Goal: Communication & Community: Share content

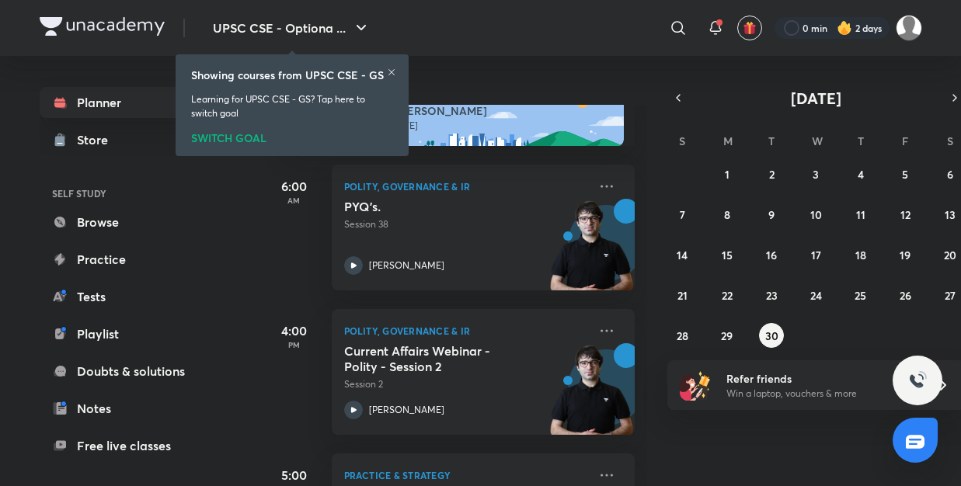
scroll to position [137, 0]
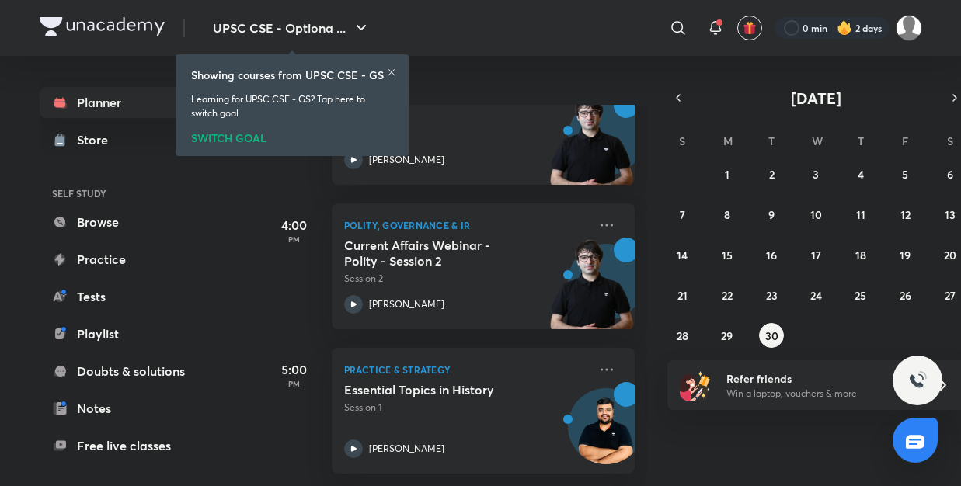
click at [393, 70] on icon at bounding box center [391, 72] width 6 height 6
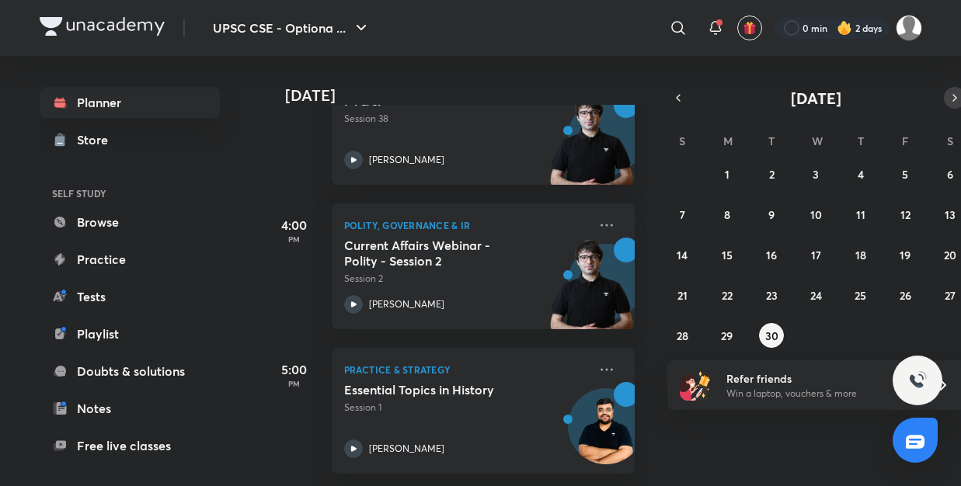
click at [948, 99] on icon "button" at bounding box center [954, 98] width 12 height 14
click at [811, 179] on button "1" at bounding box center [815, 174] width 25 height 25
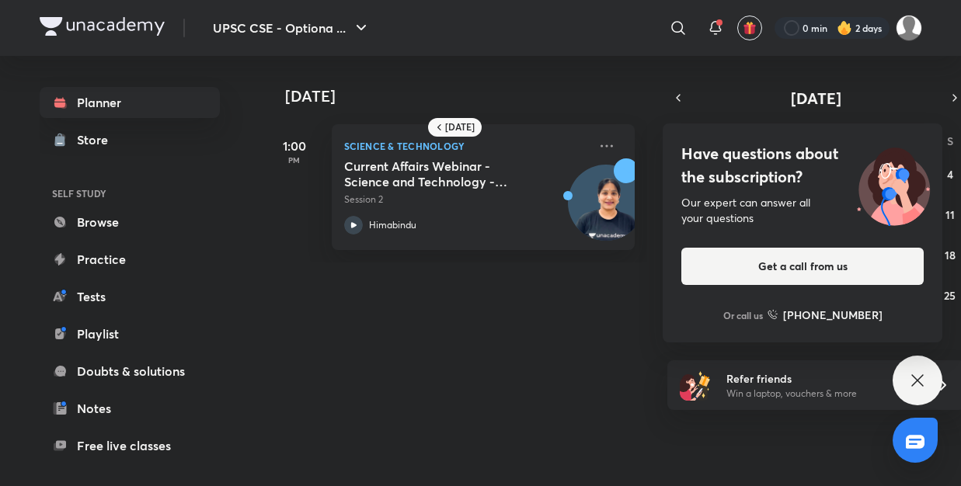
click at [908, 368] on div "Have questions about the subscription? Our expert can answer all your questions…" at bounding box center [917, 381] width 50 height 50
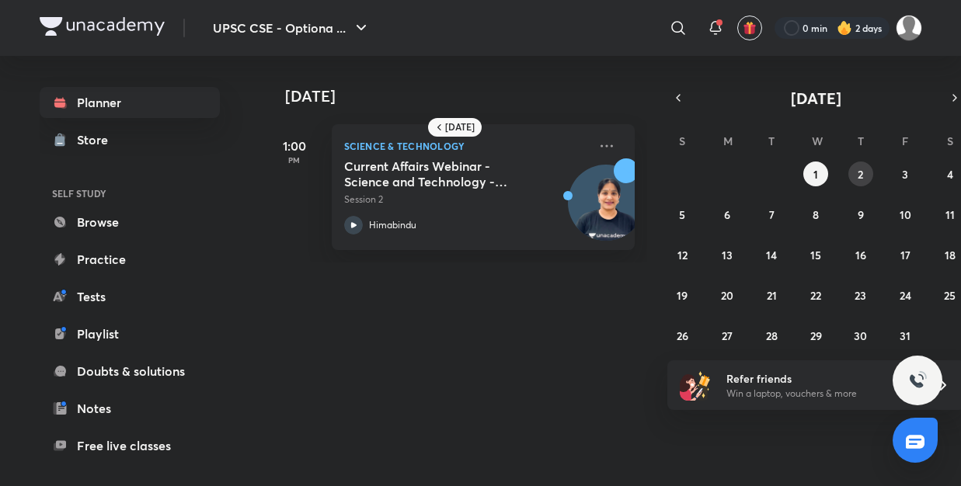
click at [865, 172] on button "2" at bounding box center [860, 174] width 25 height 25
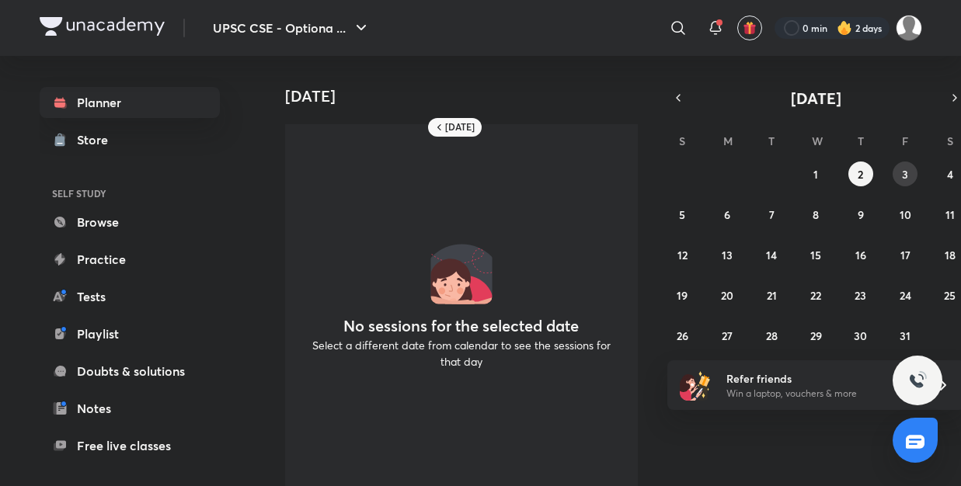
click at [912, 168] on button "3" at bounding box center [904, 174] width 25 height 25
click at [676, 95] on icon "button" at bounding box center [678, 98] width 12 height 14
click at [766, 328] on abbr "30" at bounding box center [771, 335] width 13 height 15
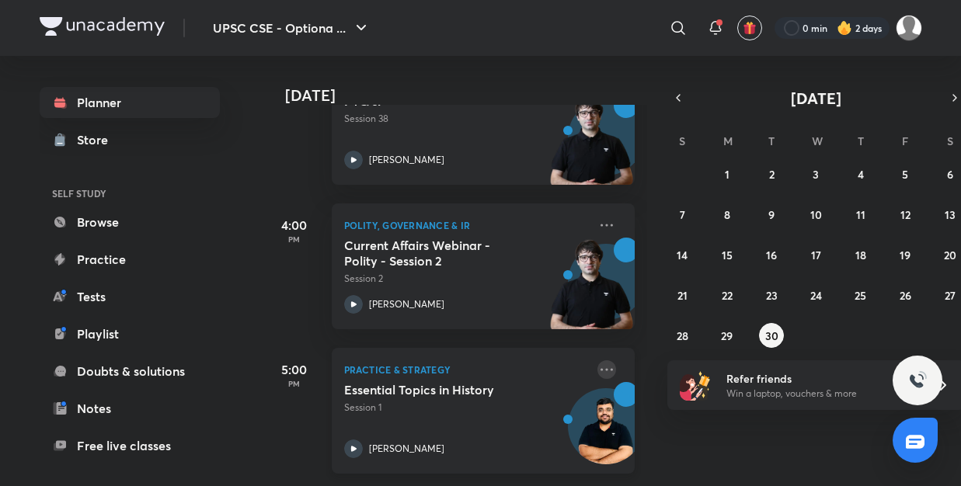
click at [604, 376] on icon at bounding box center [606, 369] width 19 height 19
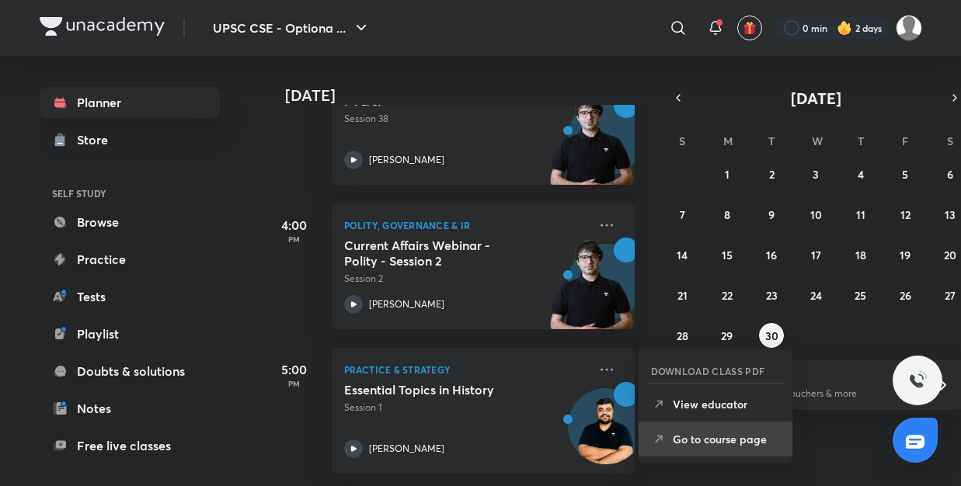
click at [701, 447] on p "Go to course page" at bounding box center [725, 439] width 107 height 16
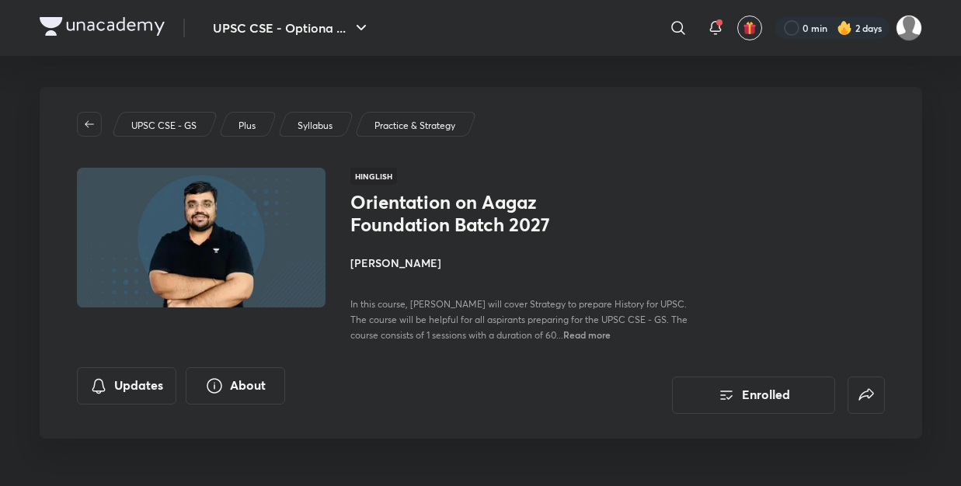
click at [593, 336] on span "Read more" at bounding box center [586, 334] width 47 height 12
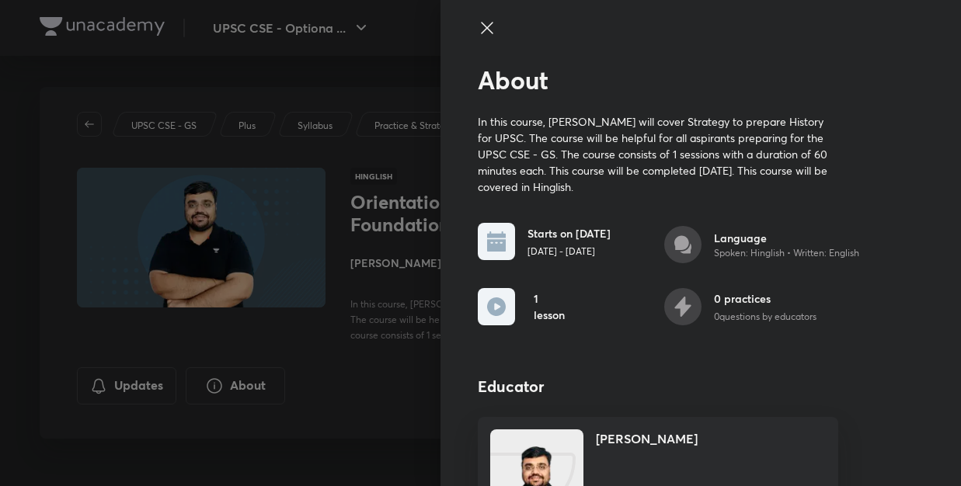
click at [486, 31] on icon at bounding box center [487, 28] width 19 height 19
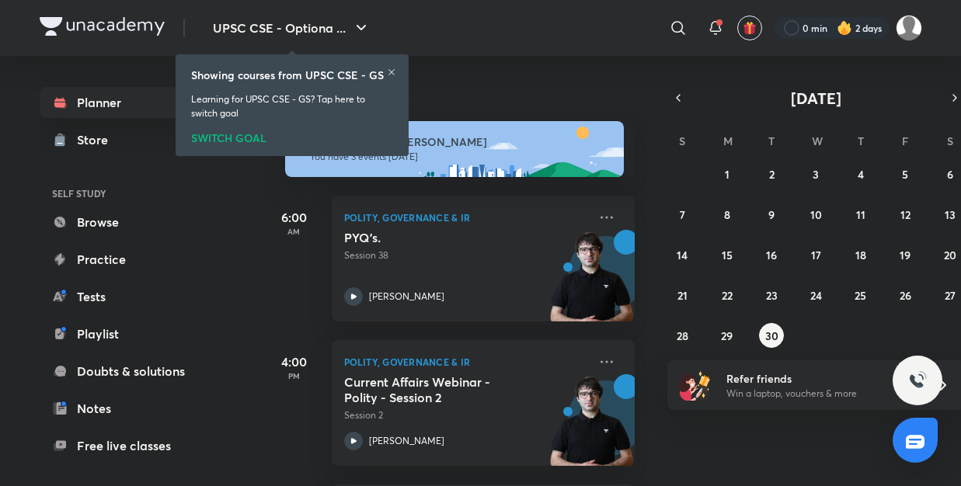
click at [839, 26] on img at bounding box center [844, 28] width 16 height 16
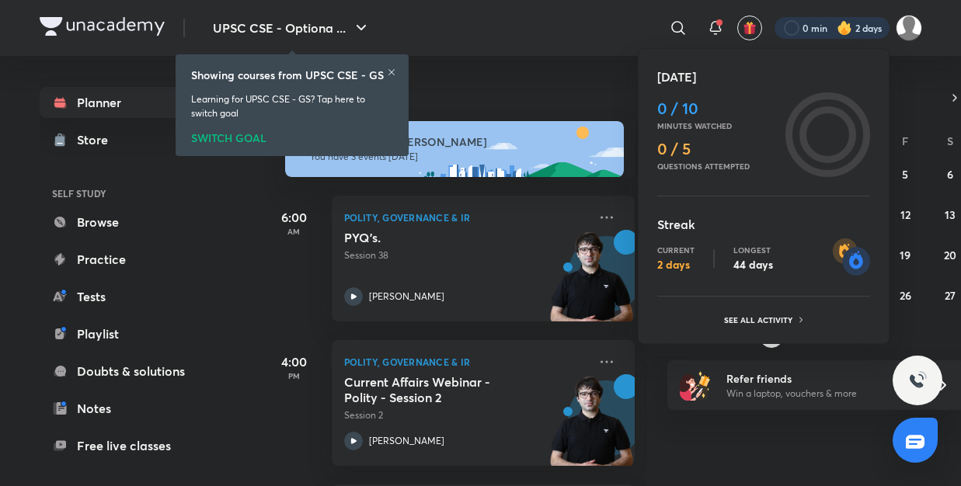
click at [853, 30] on div at bounding box center [480, 243] width 961 height 486
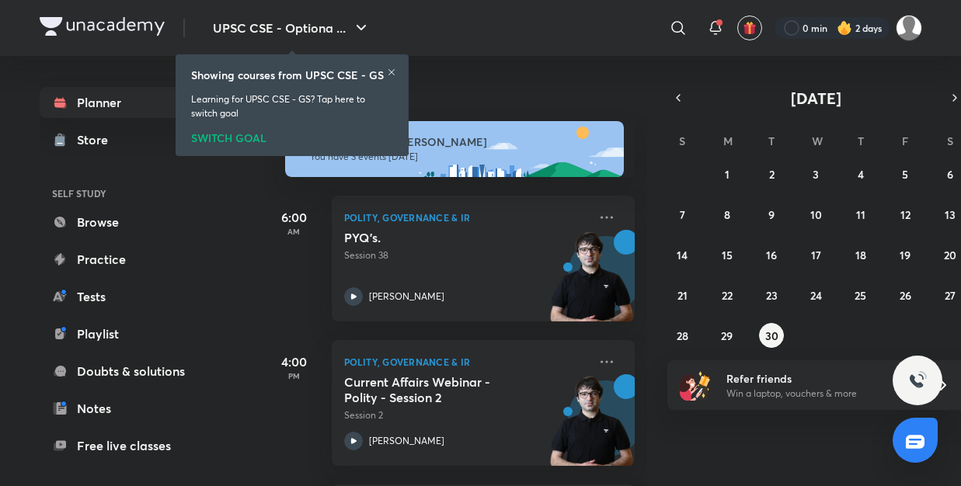
click at [390, 73] on icon at bounding box center [391, 72] width 6 height 6
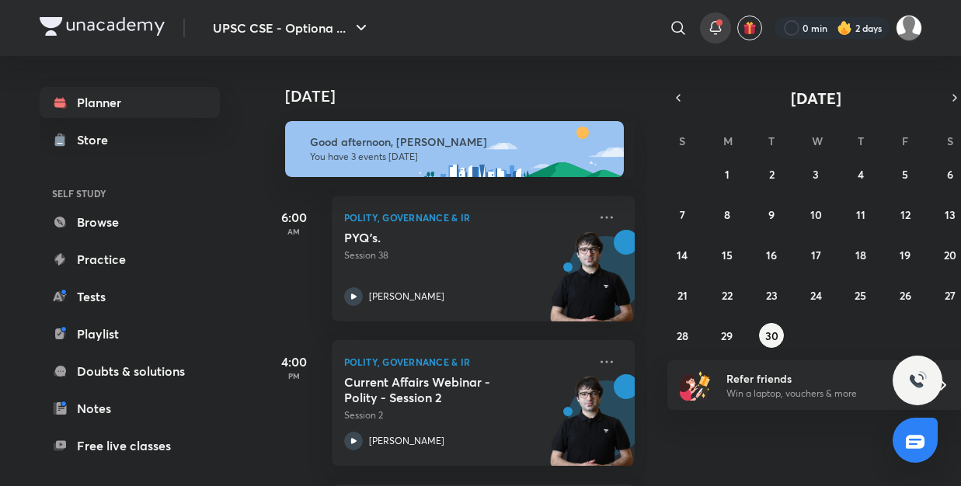
click at [714, 26] on icon at bounding box center [715, 28] width 19 height 19
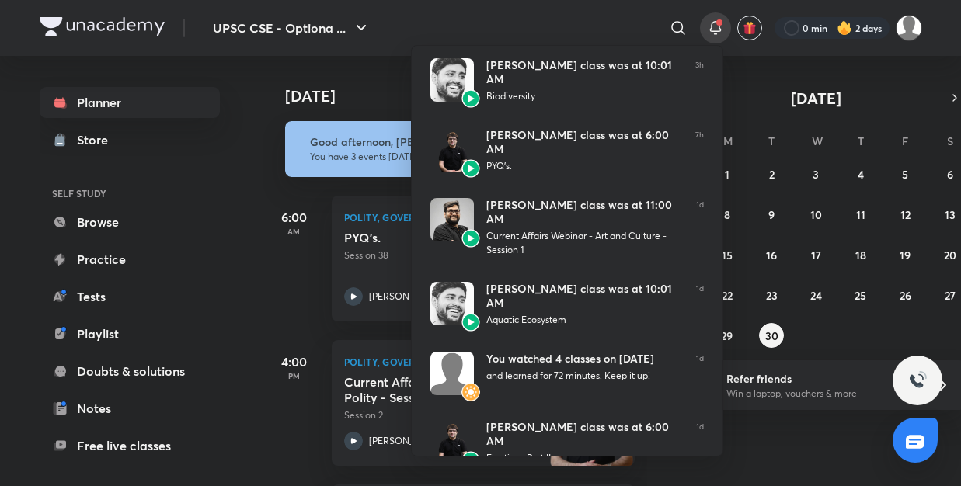
click at [714, 27] on div at bounding box center [480, 243] width 961 height 486
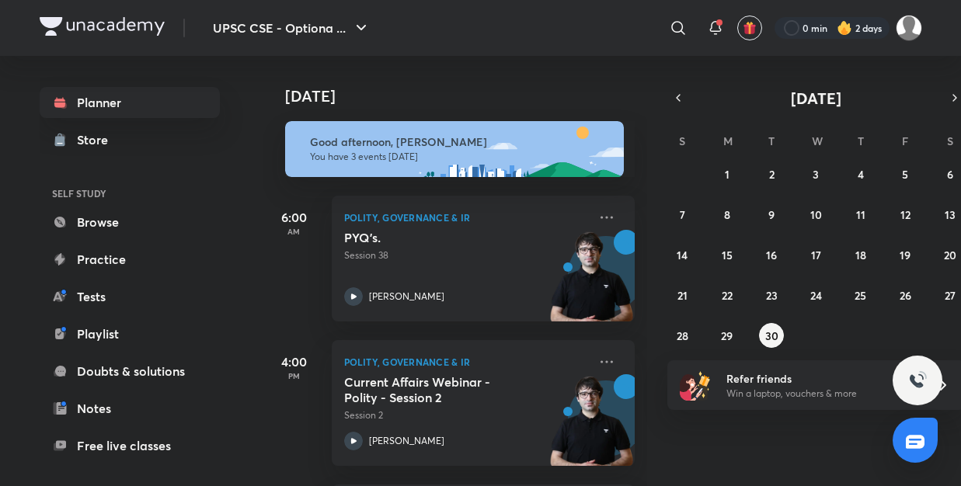
scroll to position [137, 0]
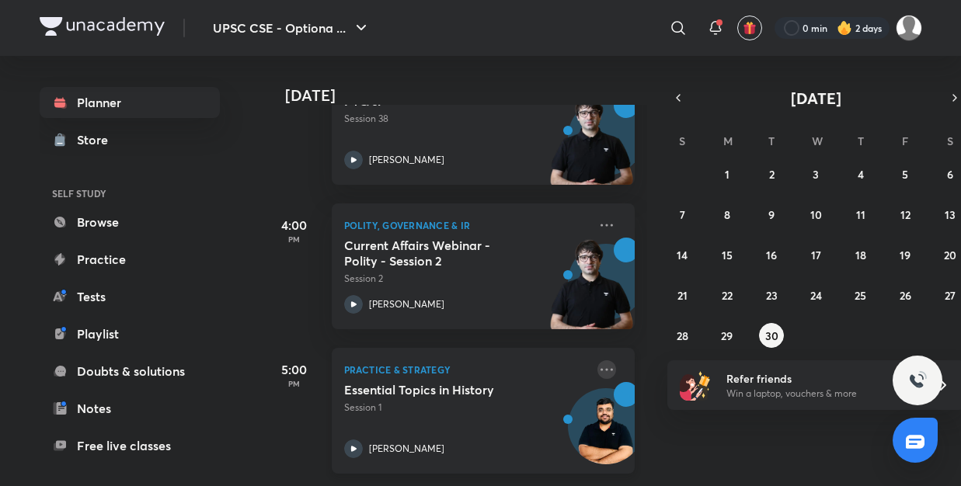
click at [601, 370] on icon at bounding box center [606, 369] width 12 height 2
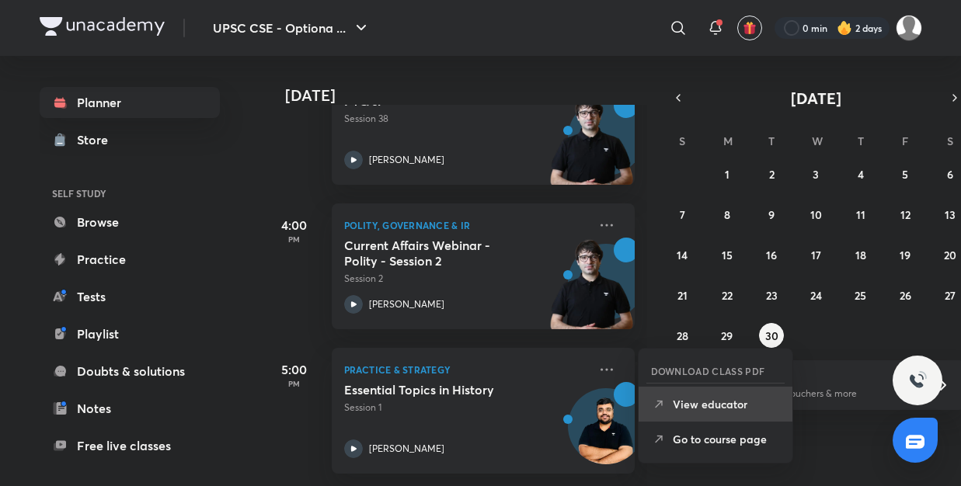
click at [697, 412] on p "View educator" at bounding box center [725, 404] width 107 height 16
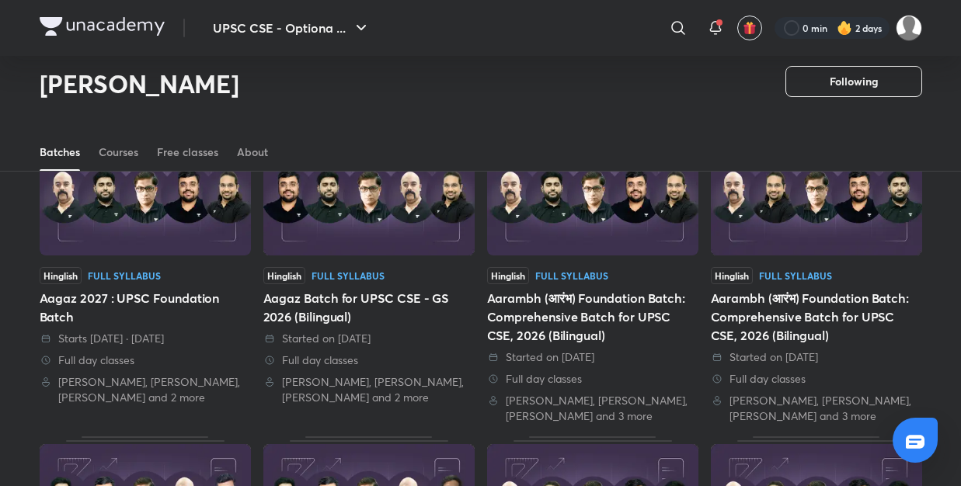
scroll to position [116, 0]
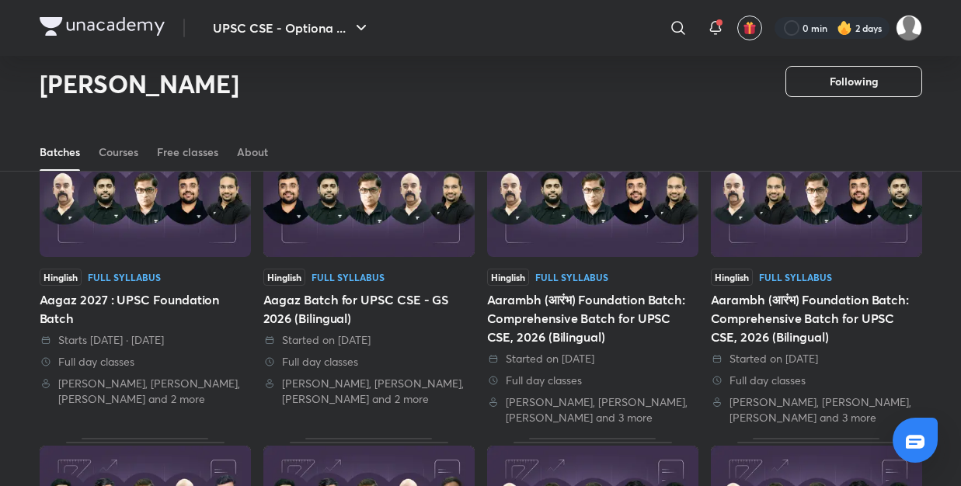
click at [136, 300] on div "Aagaz 2027 : UPSC Foundation Batch" at bounding box center [145, 308] width 211 height 37
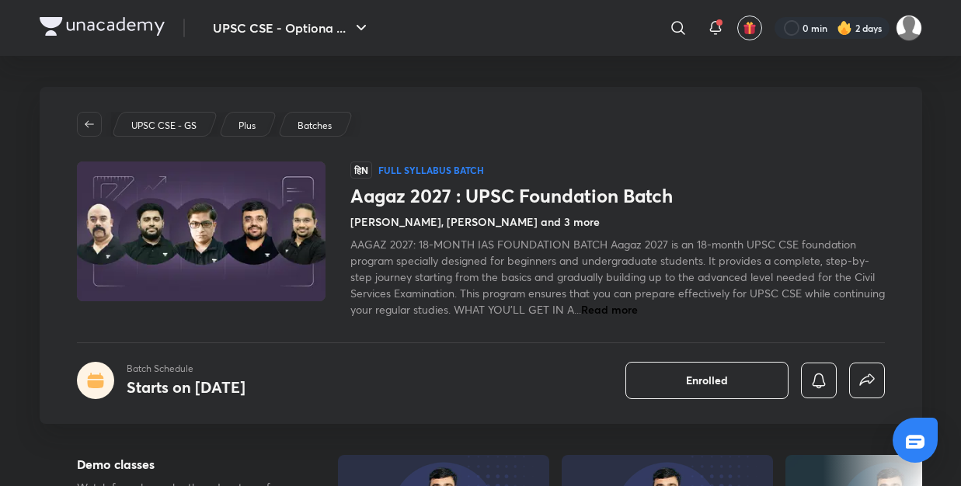
click at [638, 313] on span "Read more" at bounding box center [609, 309] width 57 height 15
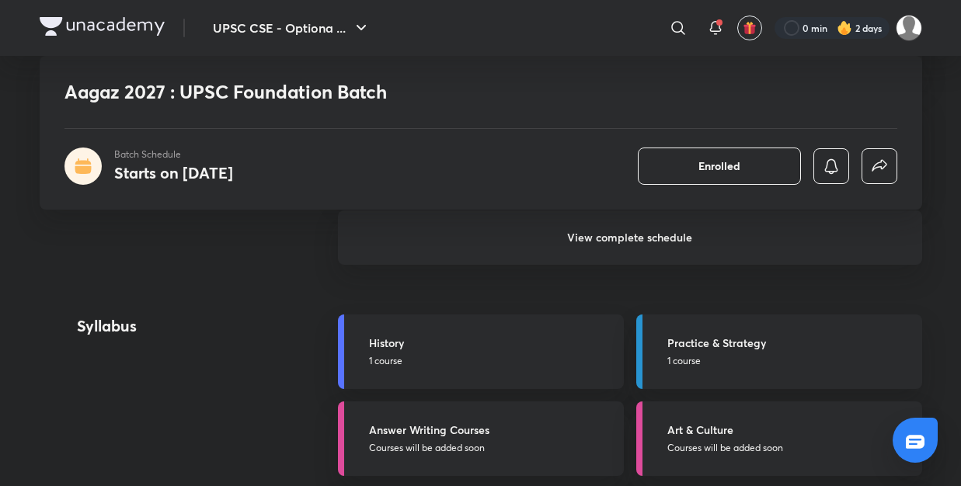
scroll to position [1470, 0]
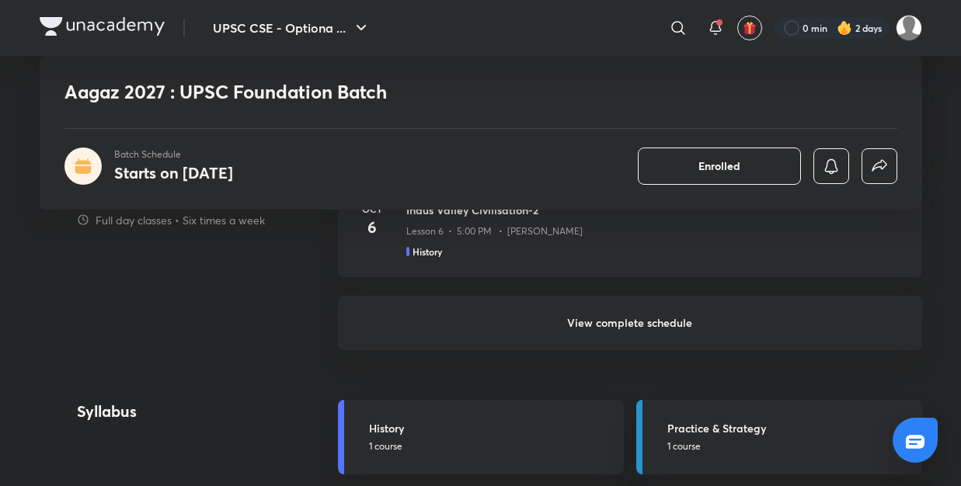
click at [692, 318] on h6 "View complete schedule" at bounding box center [630, 323] width 584 height 54
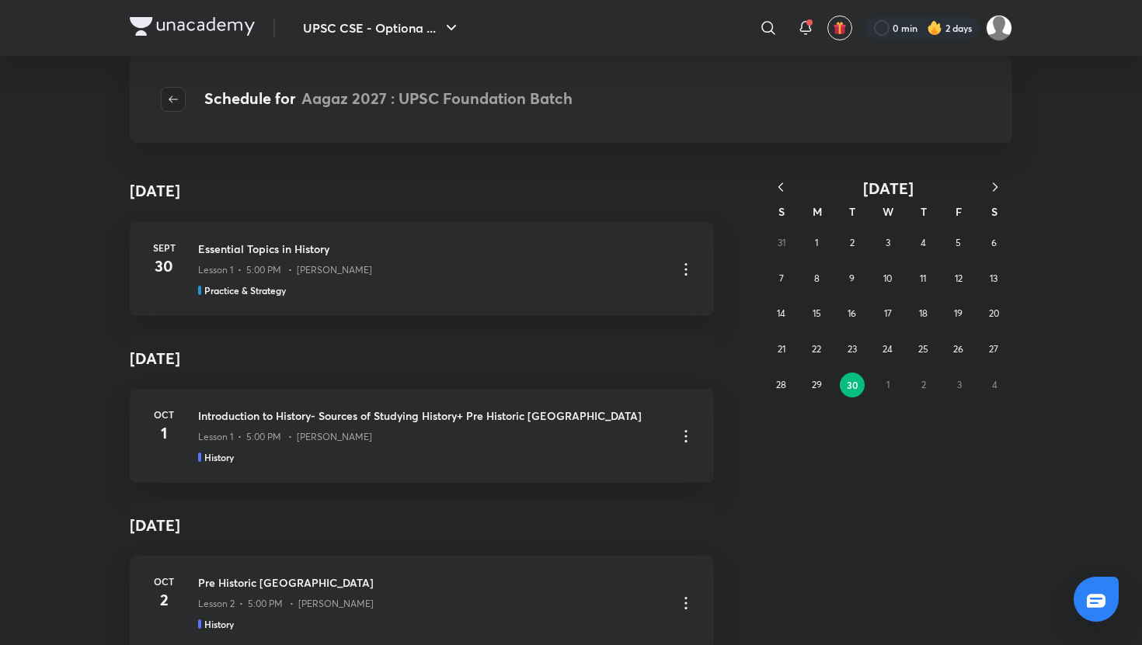
click at [175, 109] on button "button" at bounding box center [173, 99] width 25 height 25
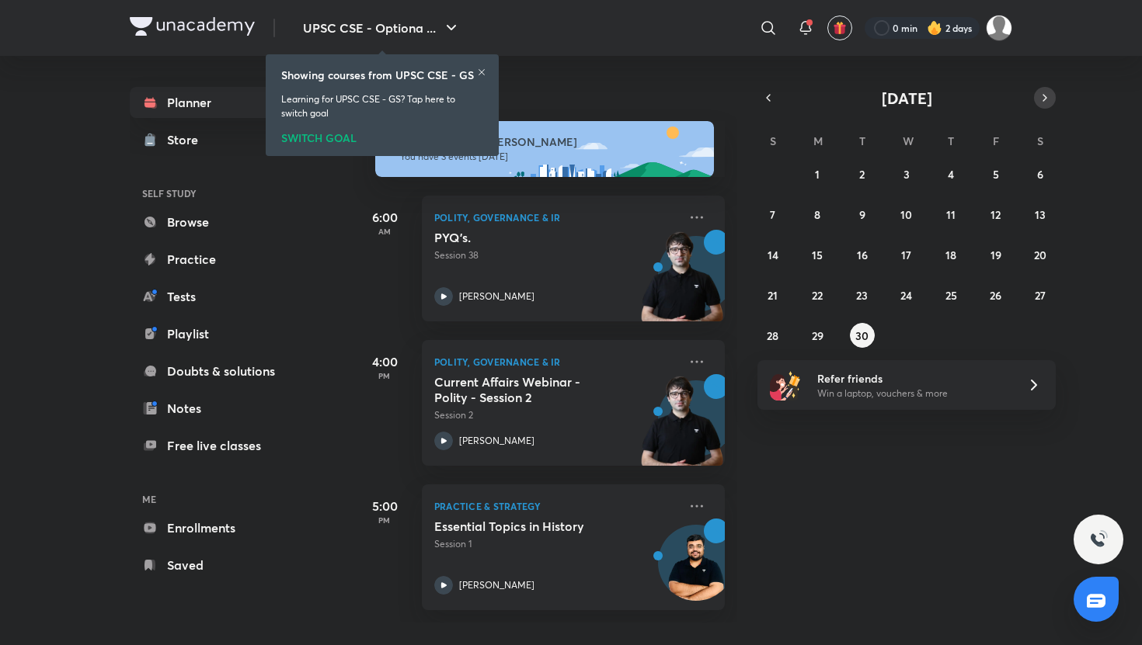
click at [960, 98] on icon "button" at bounding box center [1044, 98] width 12 height 14
click at [909, 172] on button "1" at bounding box center [906, 174] width 25 height 25
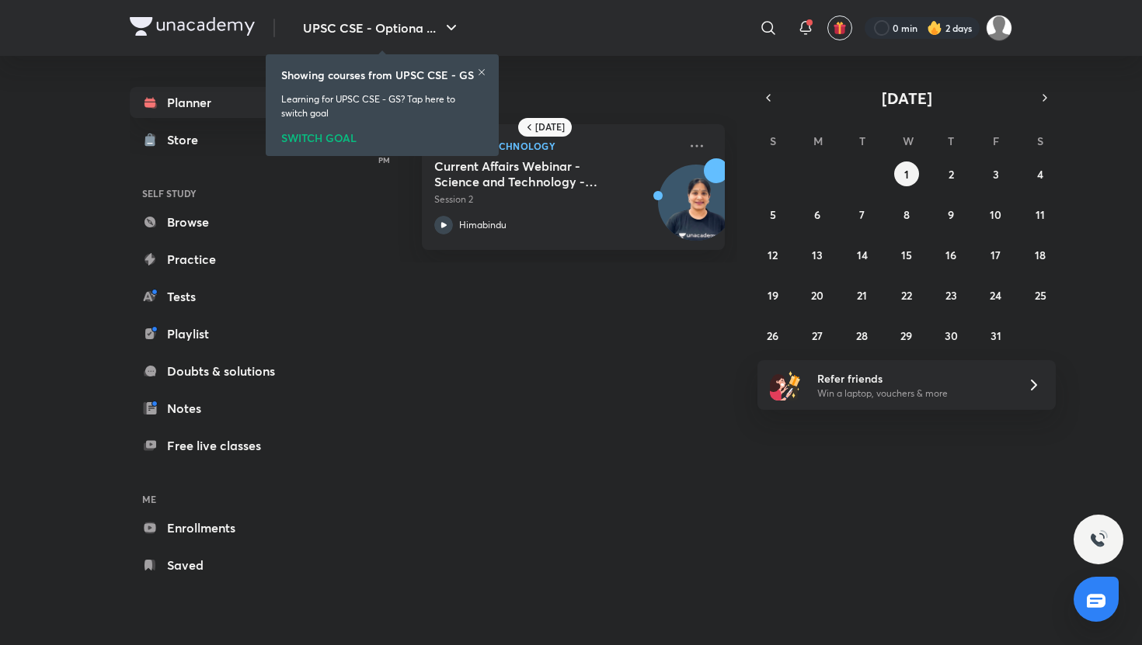
click at [484, 75] on icon at bounding box center [481, 72] width 9 height 9
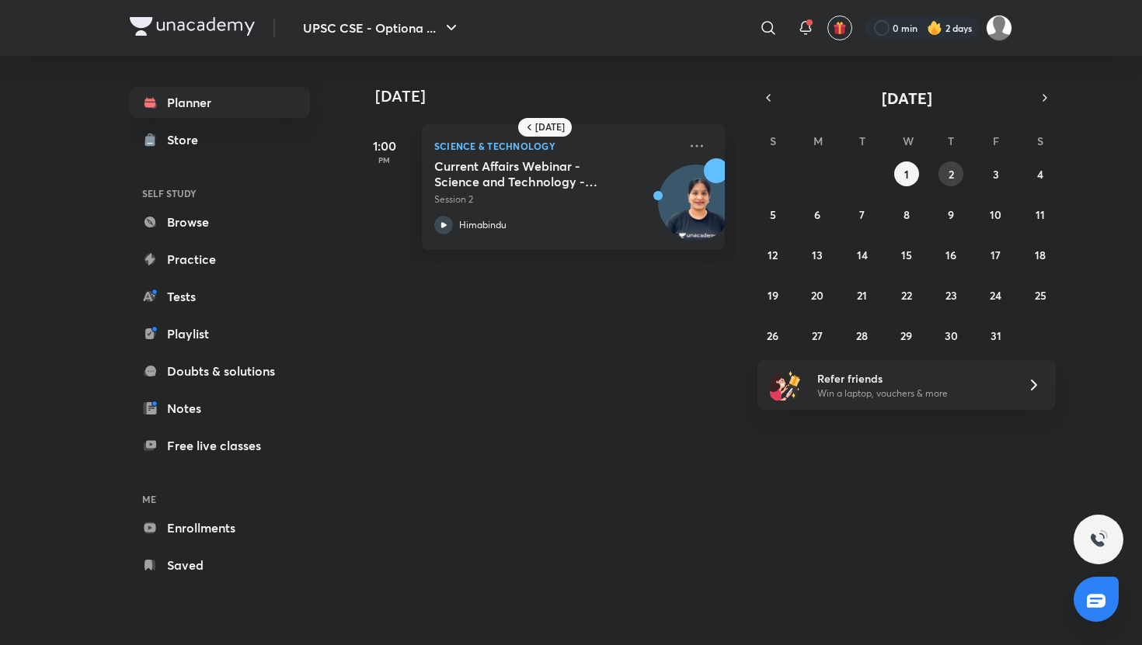
click at [952, 178] on abbr "2" at bounding box center [950, 174] width 5 height 15
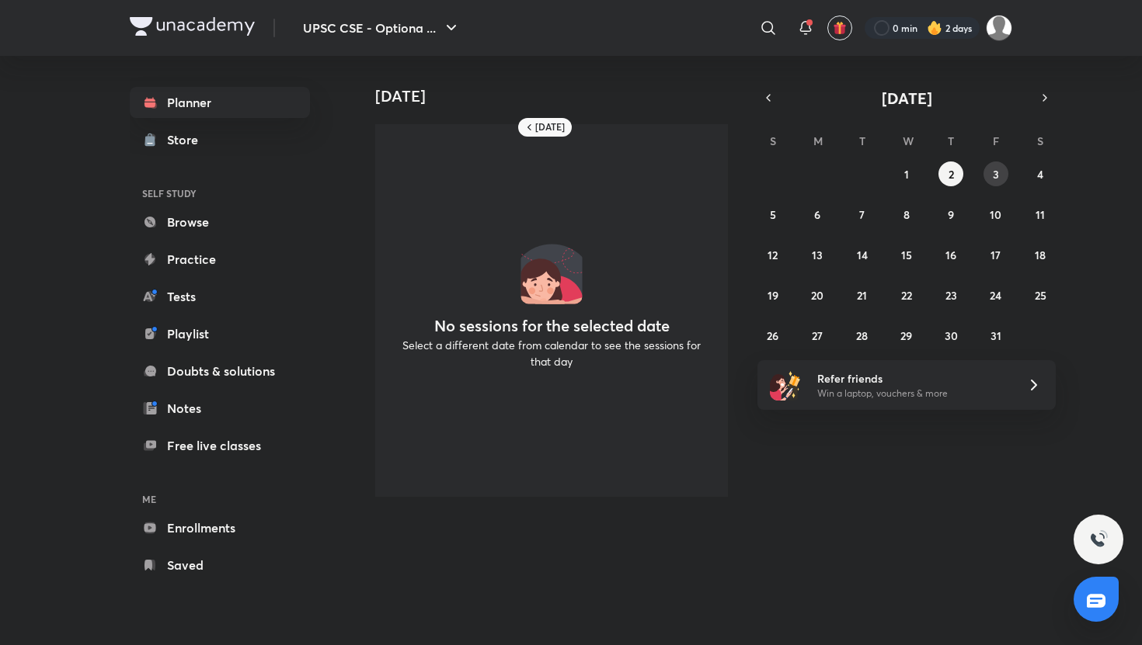
click at [960, 181] on button "3" at bounding box center [995, 174] width 25 height 25
click at [899, 171] on button "1" at bounding box center [906, 174] width 25 height 25
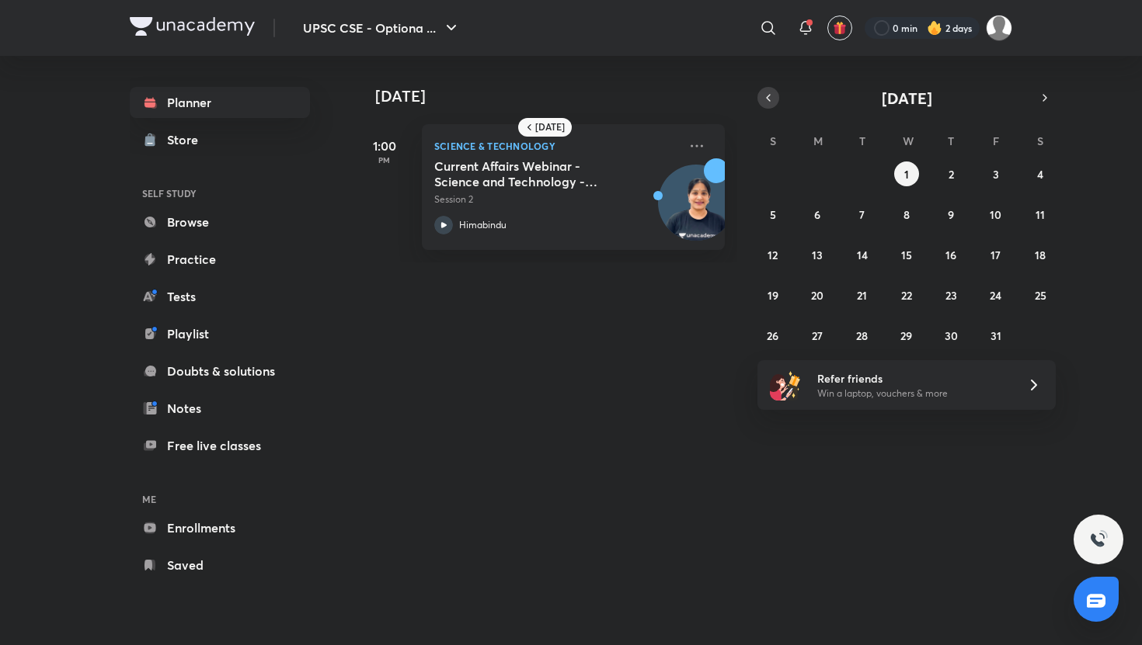
click at [771, 94] on icon "button" at bounding box center [768, 98] width 12 height 14
click at [858, 325] on button "30" at bounding box center [862, 335] width 25 height 25
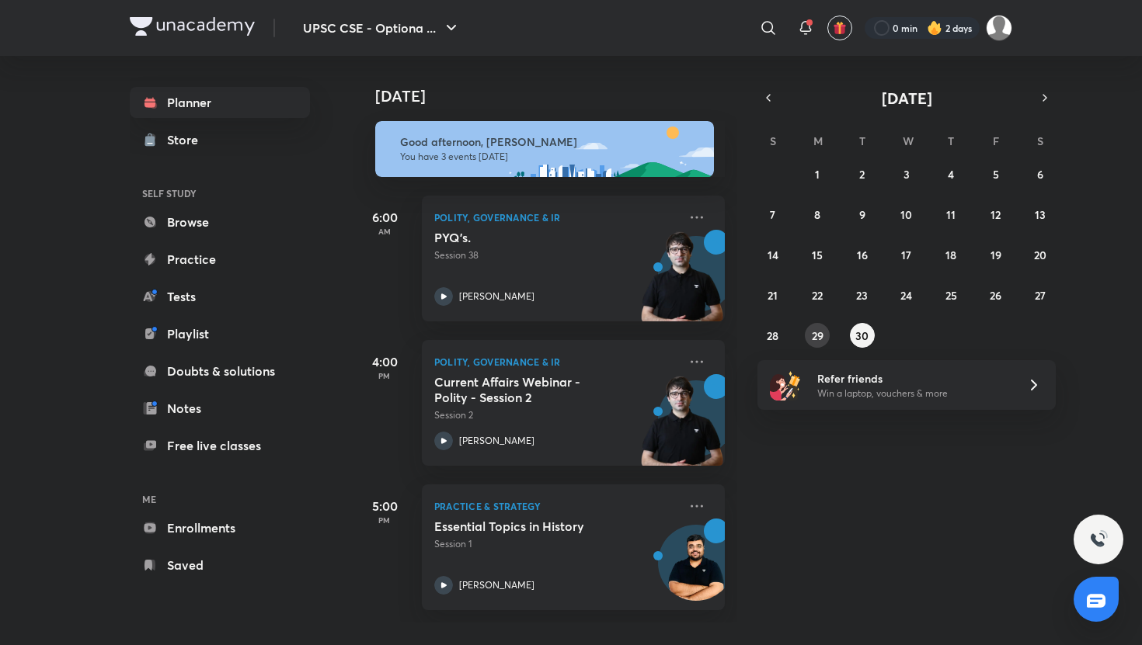
click at [824, 336] on button "29" at bounding box center [817, 335] width 25 height 25
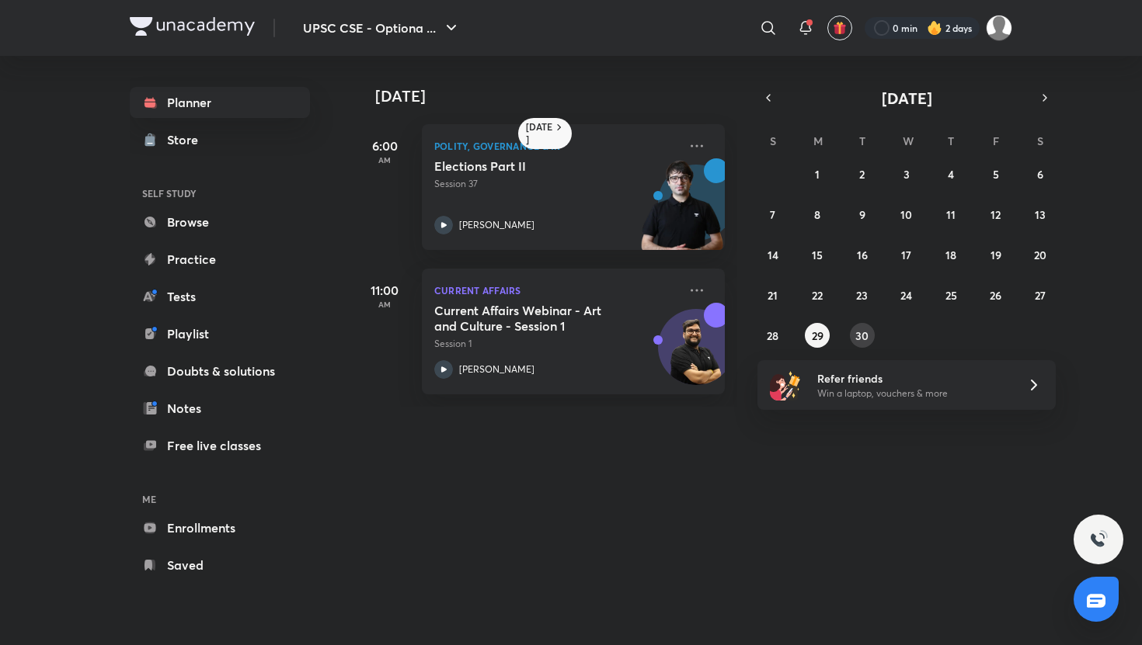
click at [871, 335] on button "30" at bounding box center [862, 335] width 25 height 25
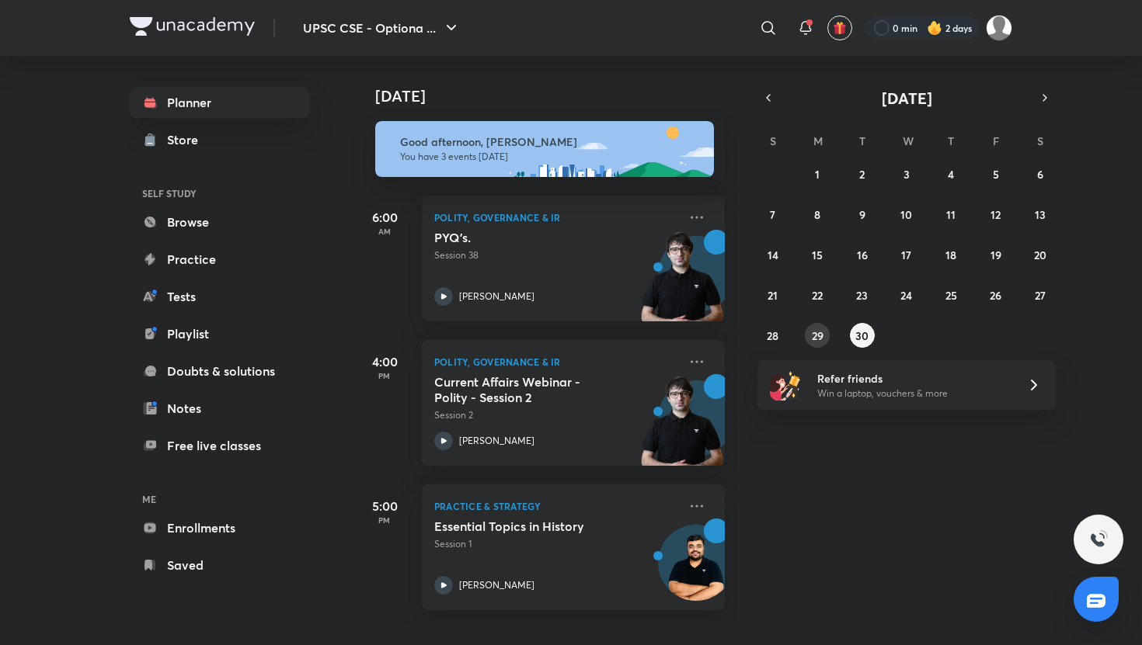
click at [820, 343] on button "29" at bounding box center [817, 335] width 25 height 25
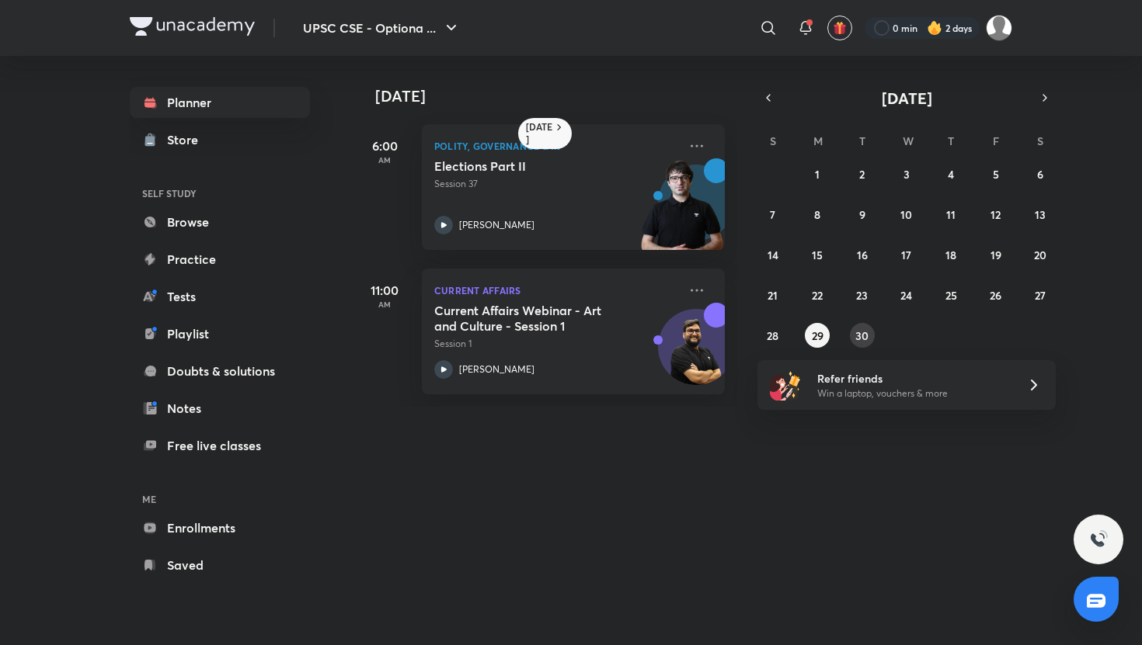
click at [860, 339] on abbr "30" at bounding box center [861, 335] width 13 height 15
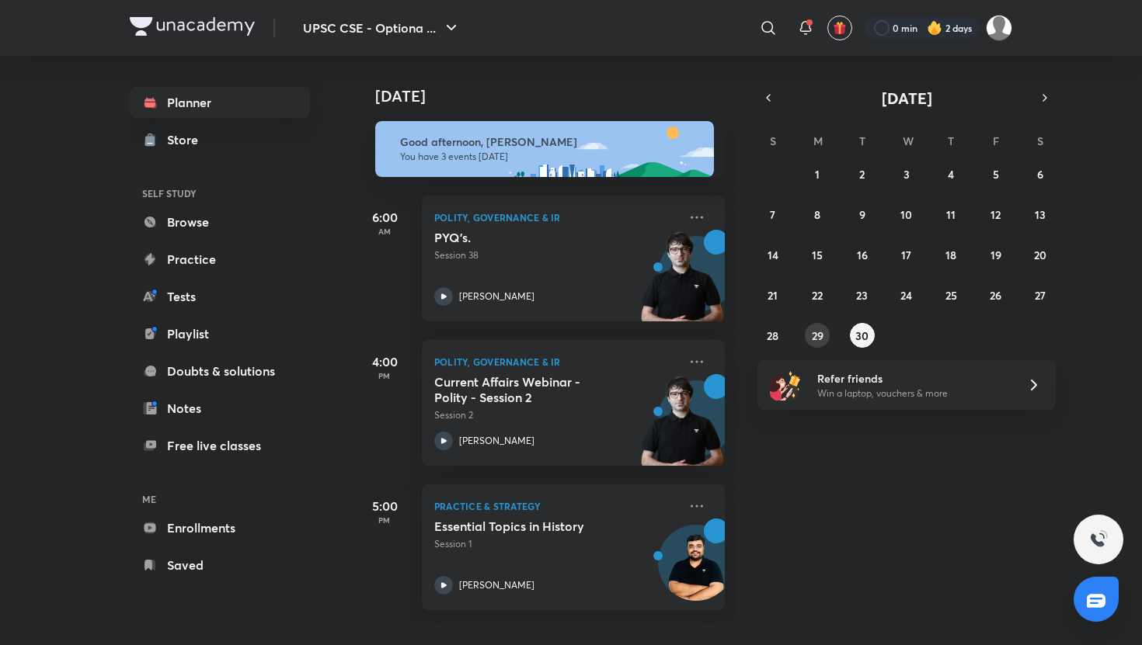
click at [827, 339] on button "29" at bounding box center [817, 335] width 25 height 25
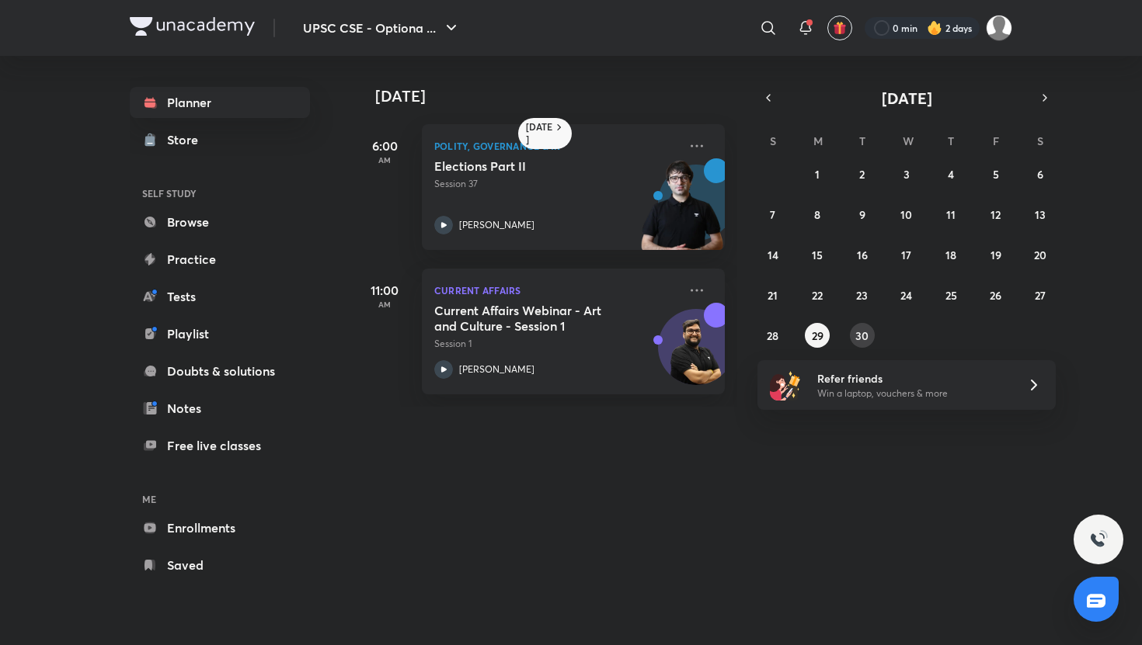
click at [852, 339] on button "30" at bounding box center [862, 335] width 25 height 25
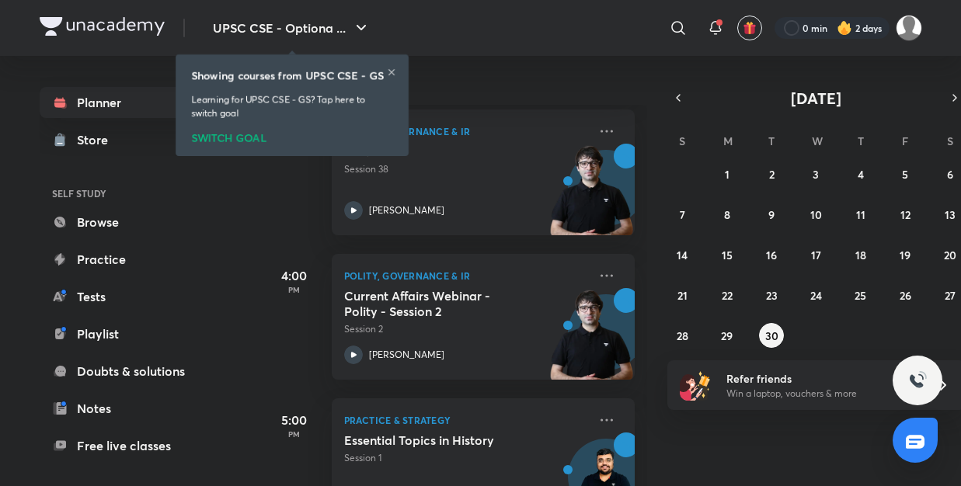
scroll to position [137, 0]
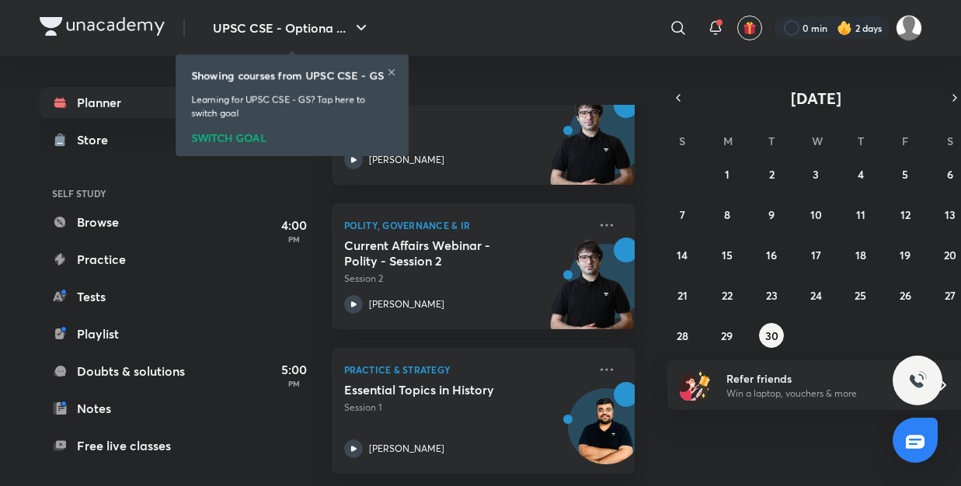
click at [389, 74] on icon at bounding box center [391, 72] width 9 height 9
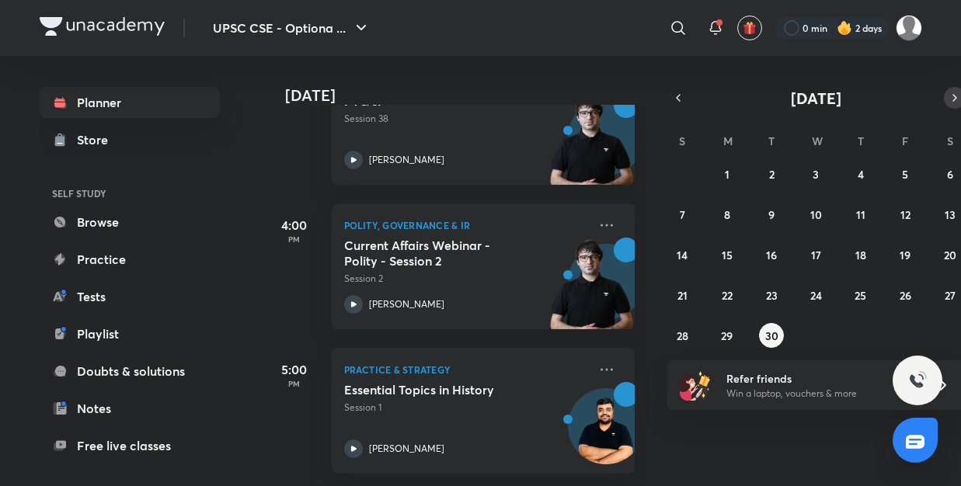
click at [954, 97] on icon "button" at bounding box center [954, 98] width 12 height 14
click at [817, 169] on abbr "1" at bounding box center [815, 174] width 5 height 15
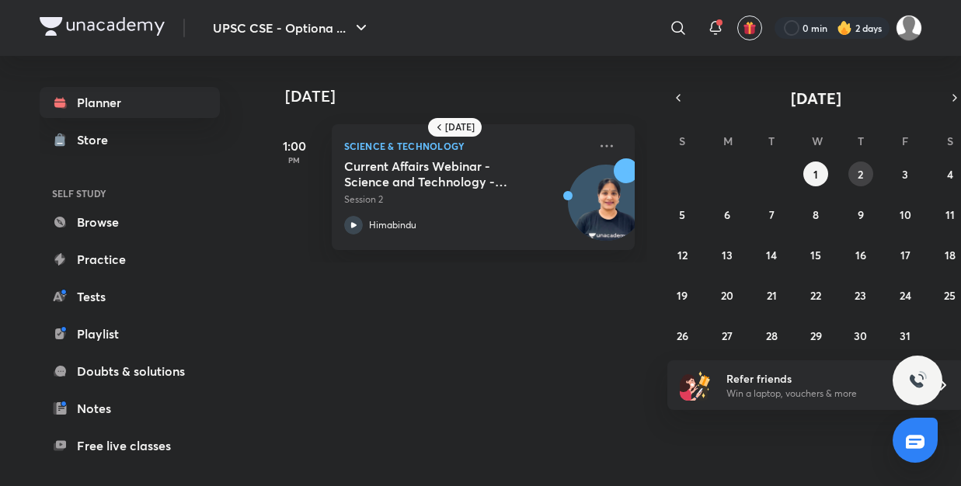
click at [856, 180] on button "2" at bounding box center [860, 174] width 25 height 25
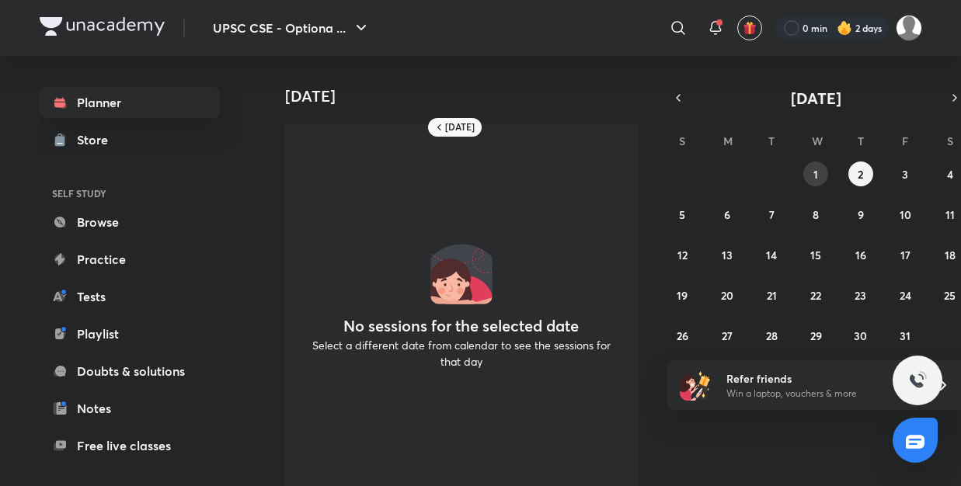
click at [815, 176] on abbr "1" at bounding box center [815, 174] width 5 height 15
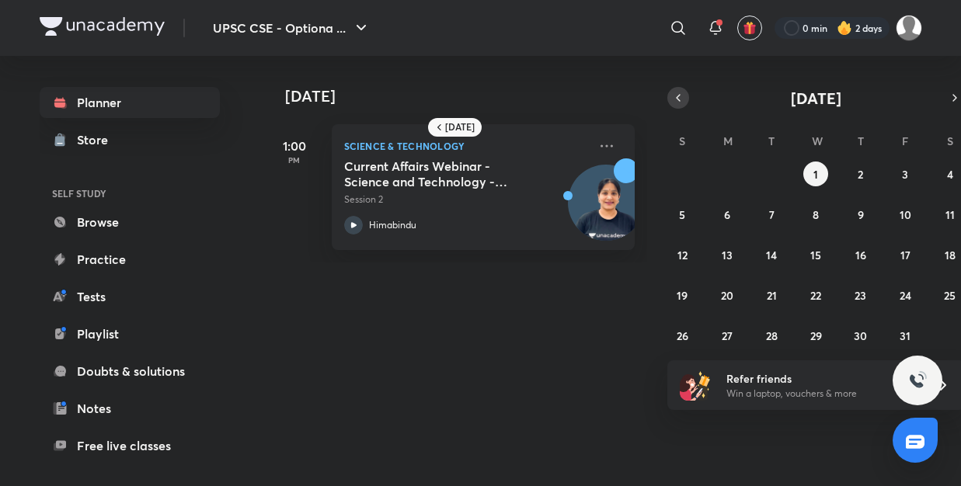
click at [675, 98] on icon "button" at bounding box center [678, 98] width 12 height 14
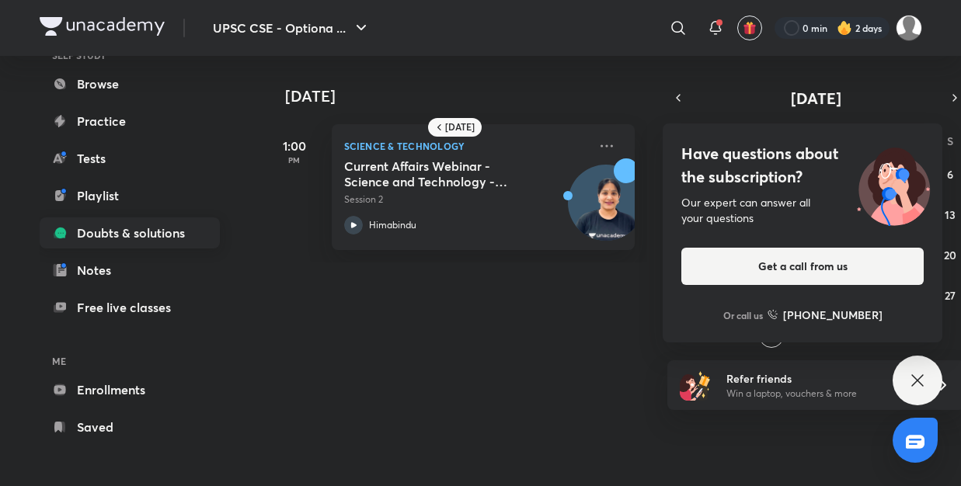
scroll to position [123, 0]
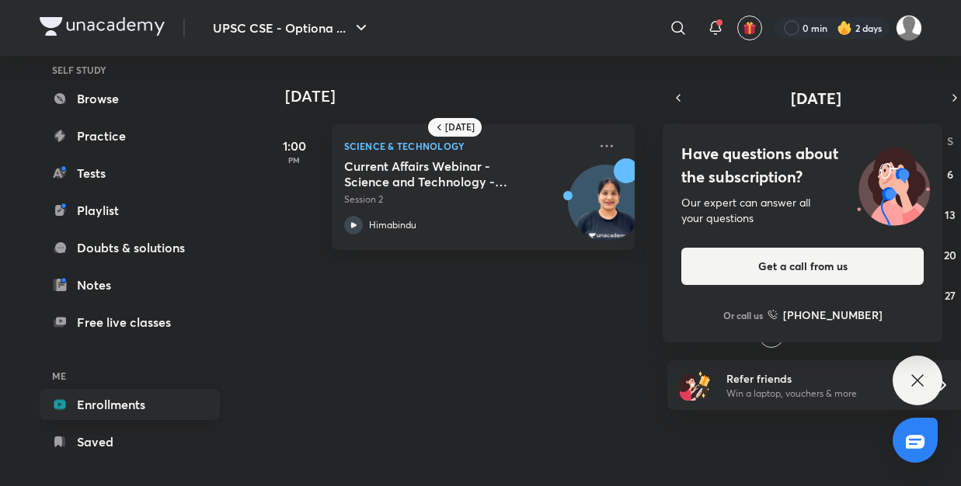
click at [135, 398] on link "Enrollments" at bounding box center [130, 404] width 180 height 31
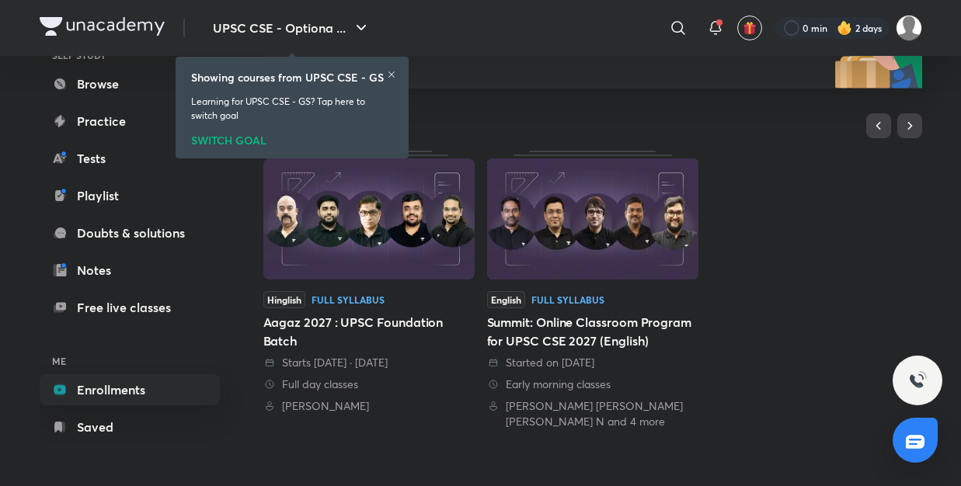
scroll to position [262, 0]
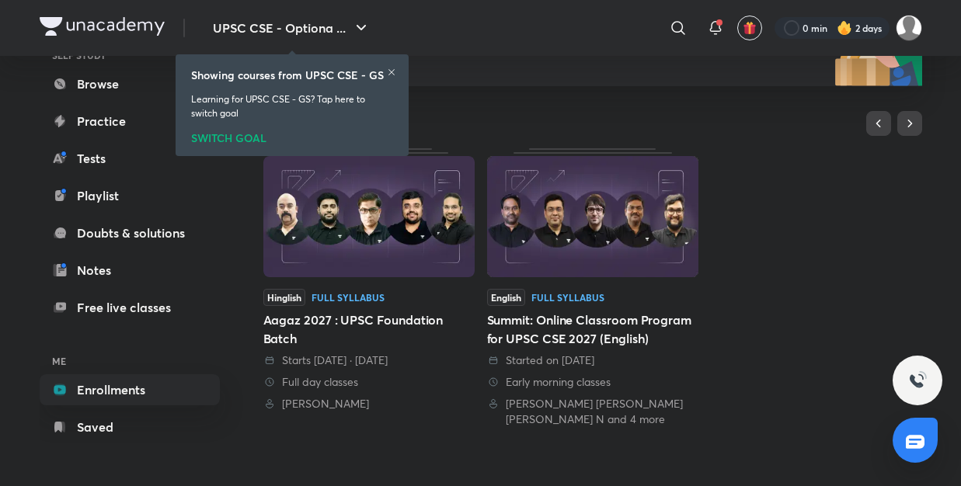
click at [391, 71] on icon at bounding box center [391, 72] width 9 height 9
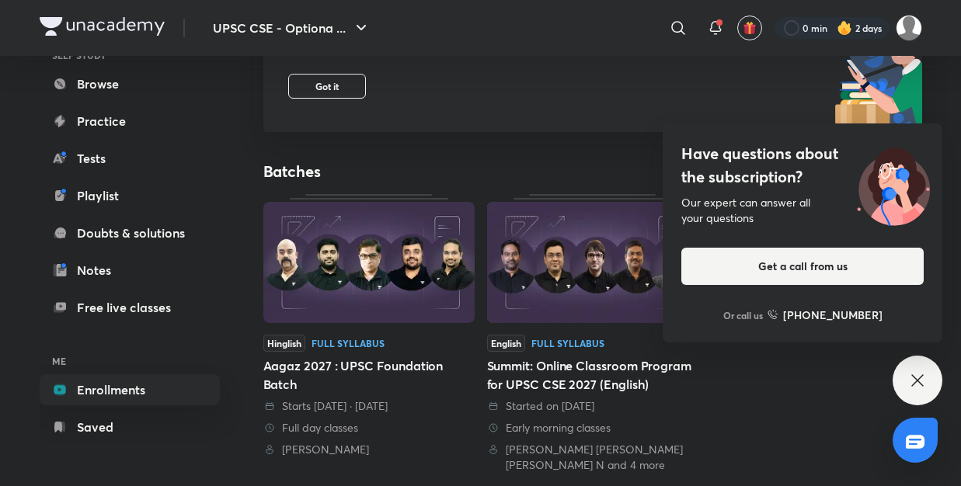
scroll to position [225, 0]
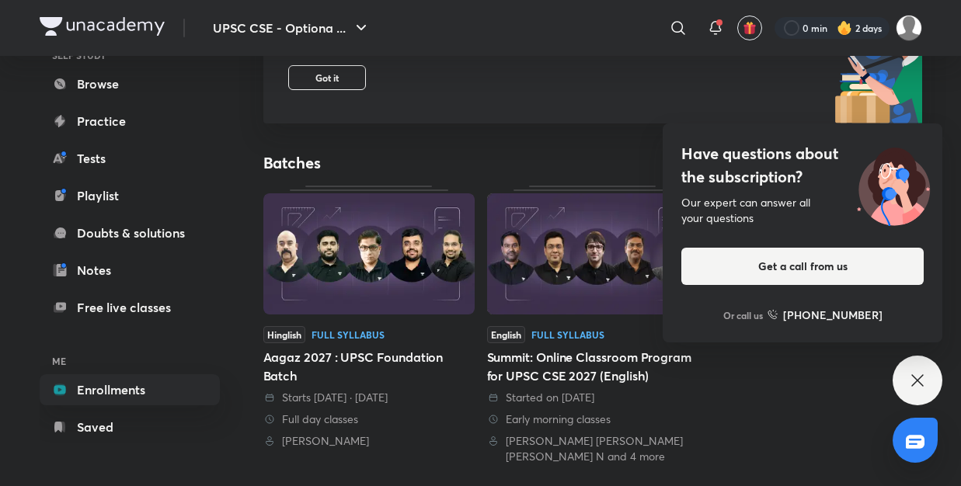
click at [909, 375] on icon at bounding box center [917, 380] width 19 height 19
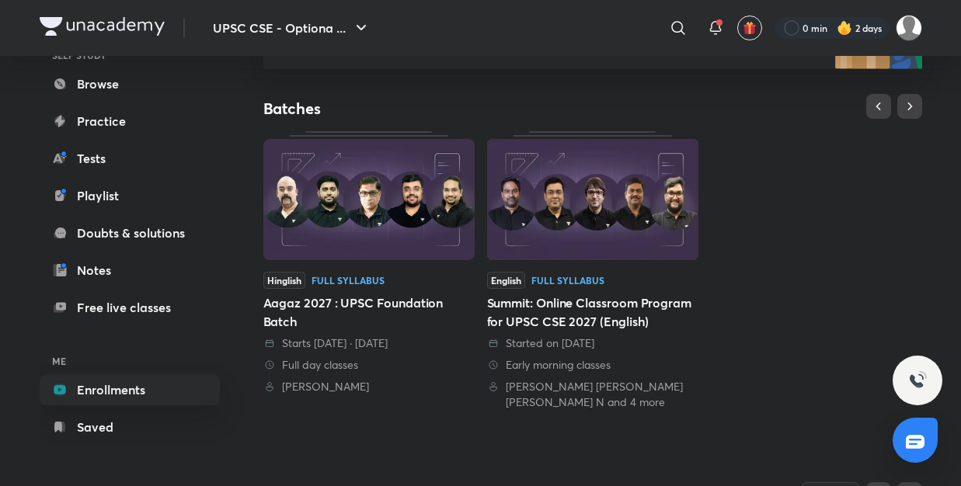
scroll to position [271, 0]
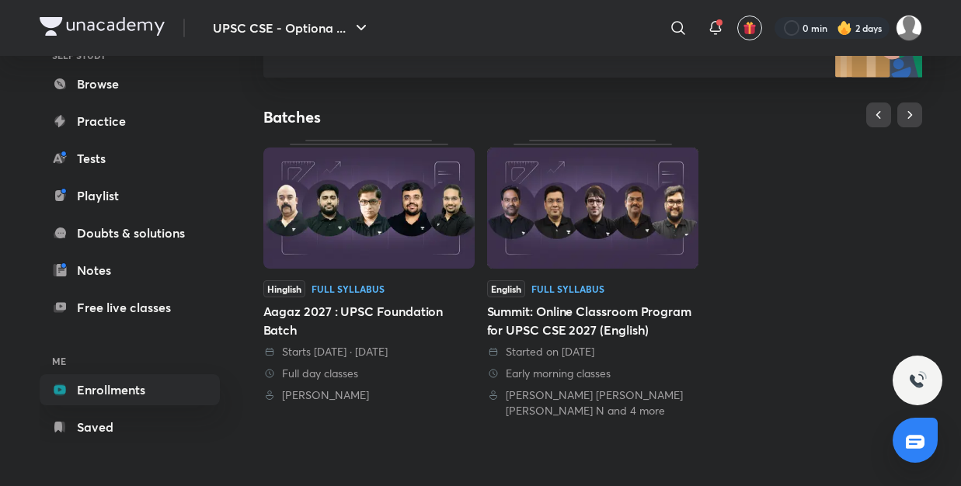
click at [384, 317] on div "Aagaz 2027 : UPSC Foundation Batch" at bounding box center [368, 320] width 211 height 37
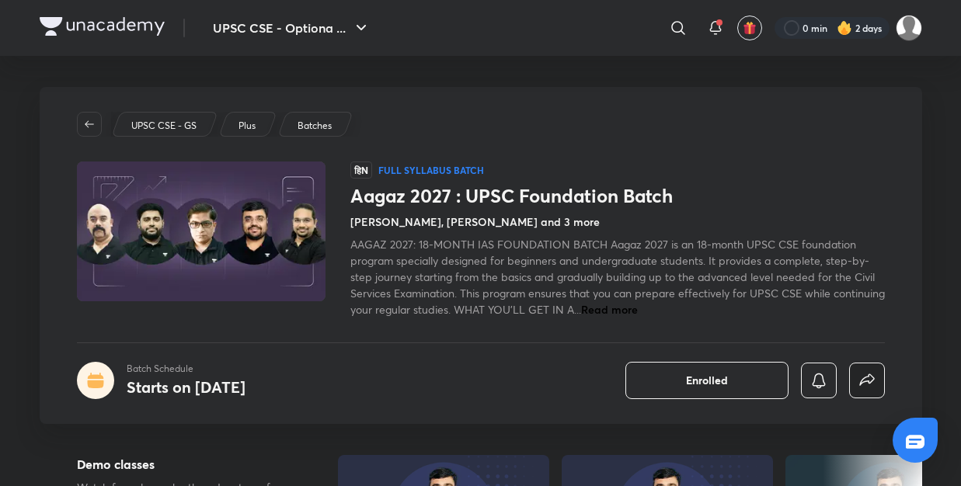
click at [874, 378] on icon "button" at bounding box center [866, 380] width 19 height 19
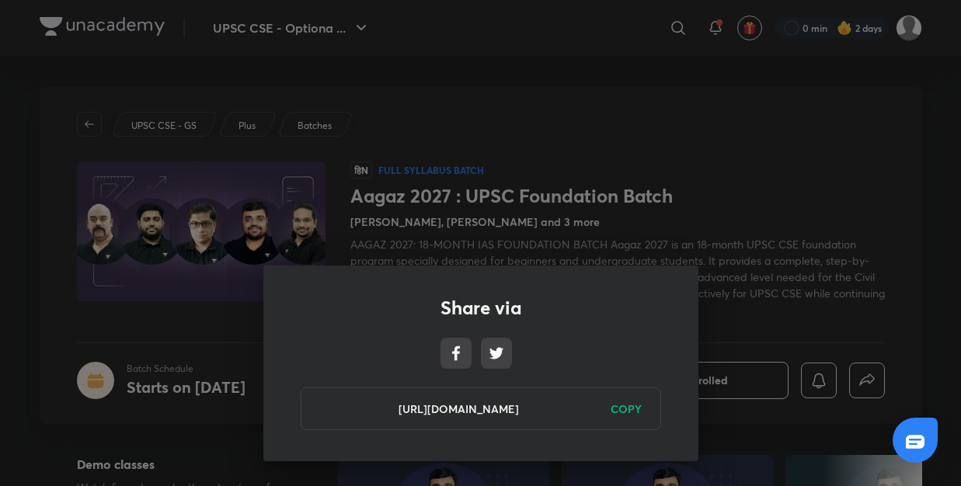
click at [631, 405] on h6 "COPY" at bounding box center [625, 409] width 31 height 16
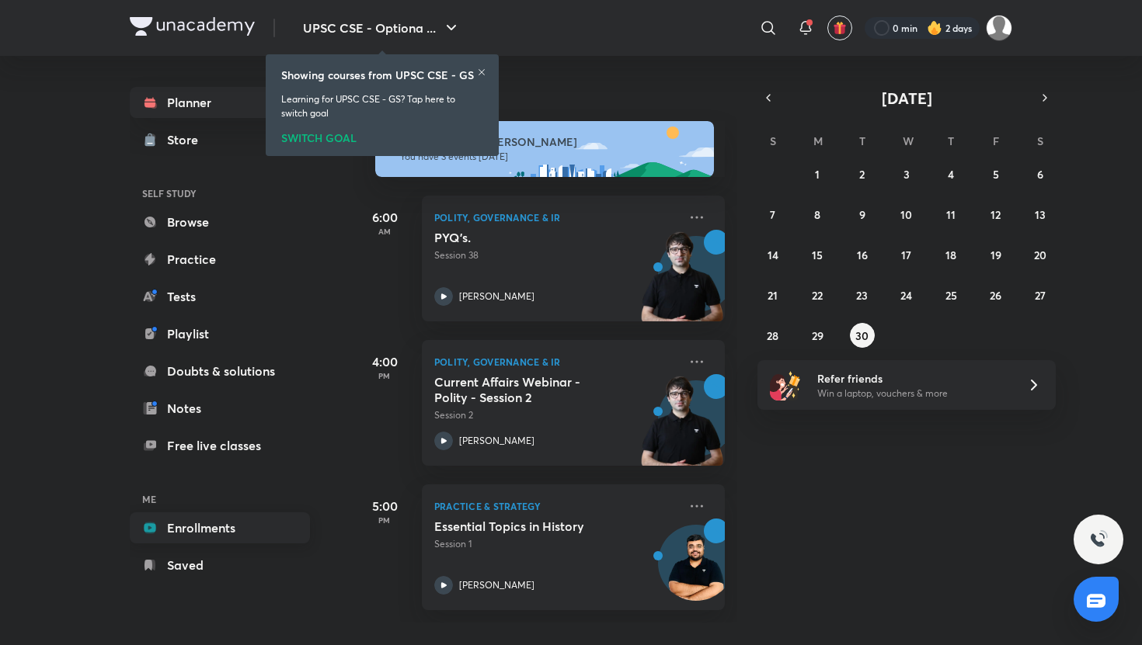
click at [261, 529] on link "Enrollments" at bounding box center [220, 528] width 180 height 31
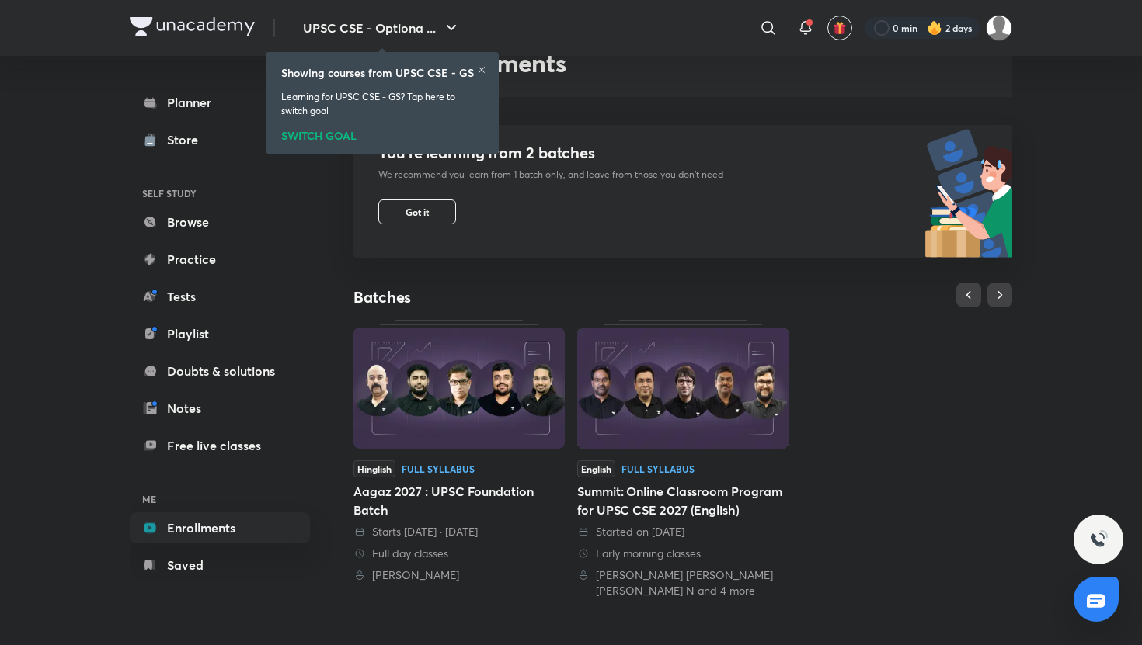
scroll to position [92, 0]
click at [430, 490] on div "Aagaz 2027 : UPSC Foundation Batch" at bounding box center [458, 499] width 211 height 37
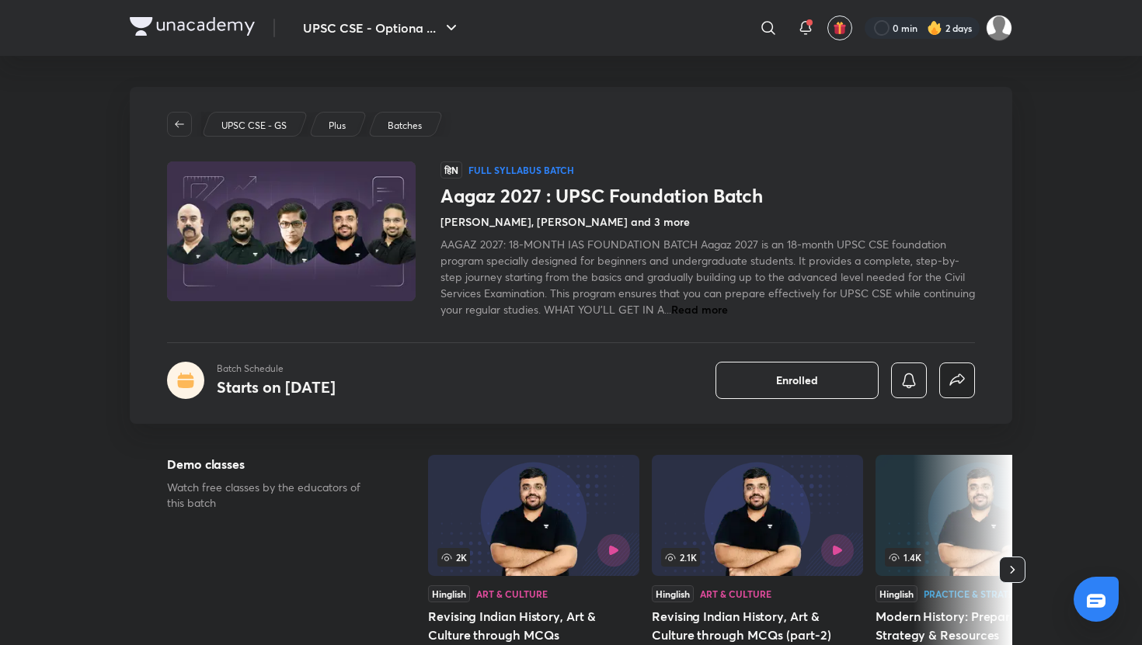
click at [965, 389] on button "button" at bounding box center [957, 381] width 36 height 36
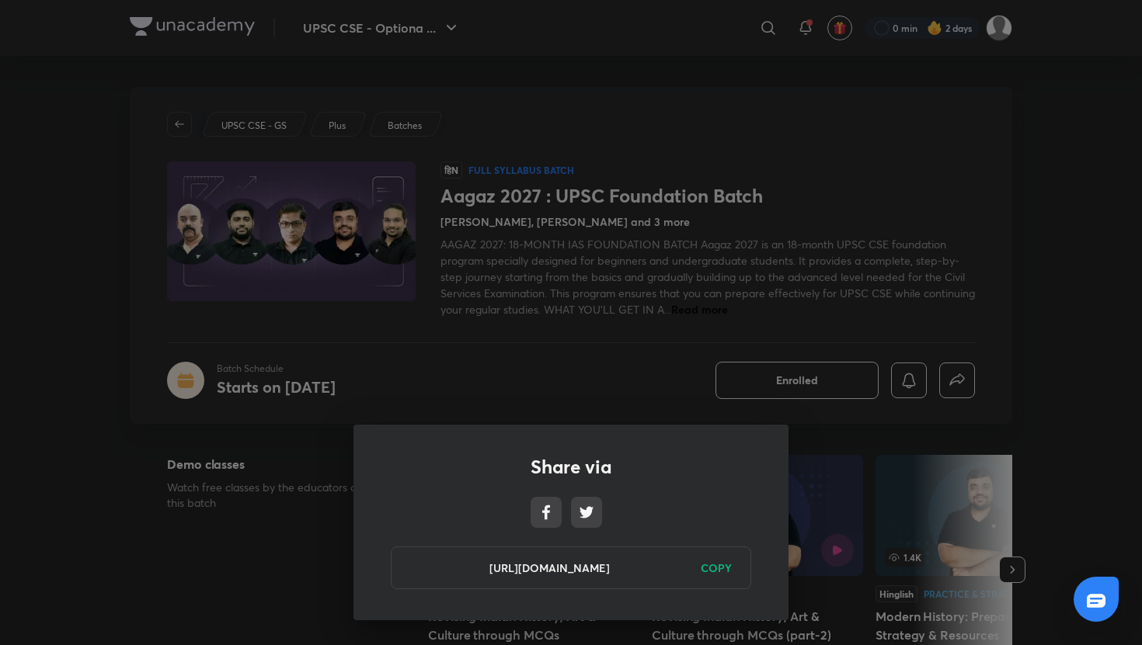
click at [719, 560] on h6 "COPY" at bounding box center [715, 568] width 31 height 16
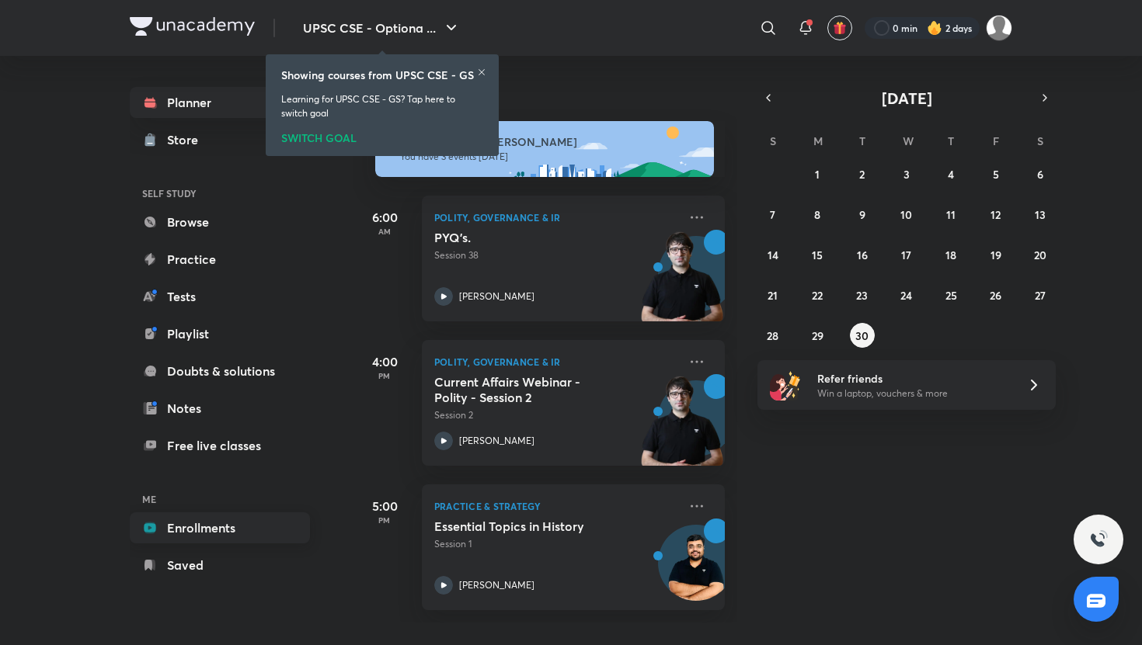
click at [190, 537] on link "Enrollments" at bounding box center [220, 528] width 180 height 31
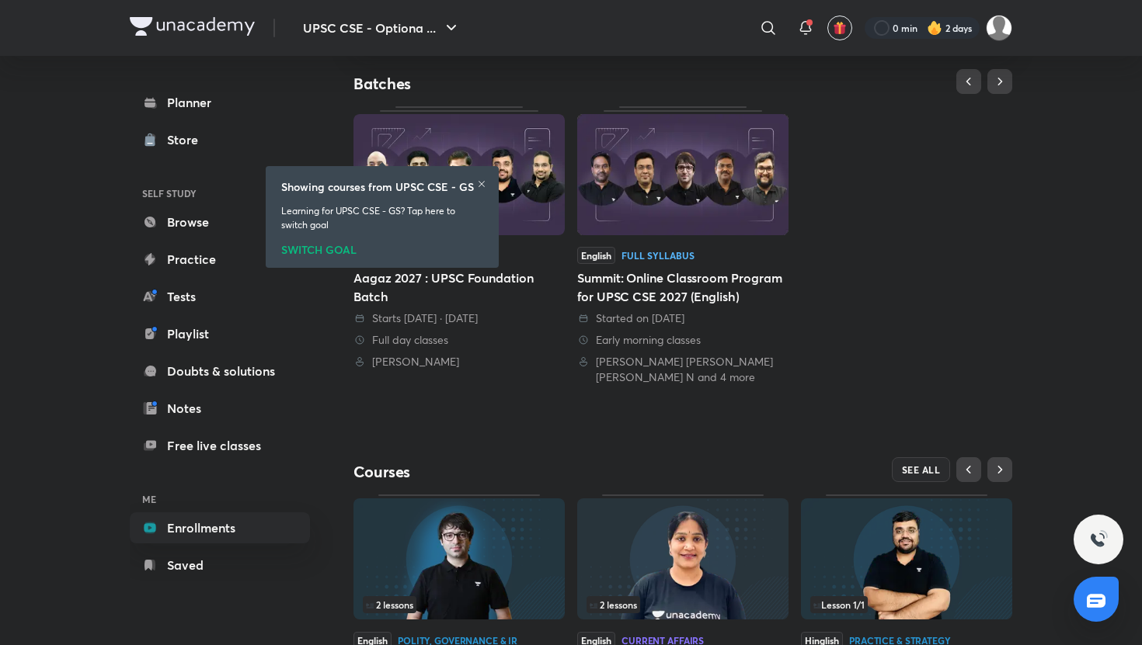
scroll to position [261, 0]
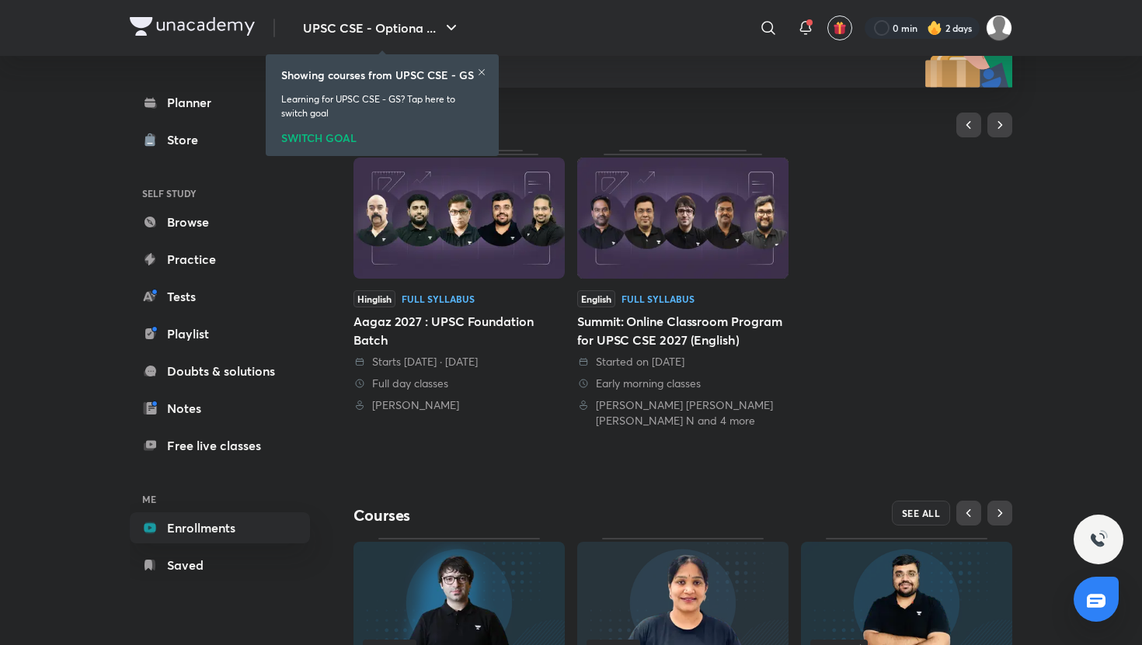
click at [479, 69] on icon at bounding box center [481, 72] width 9 height 9
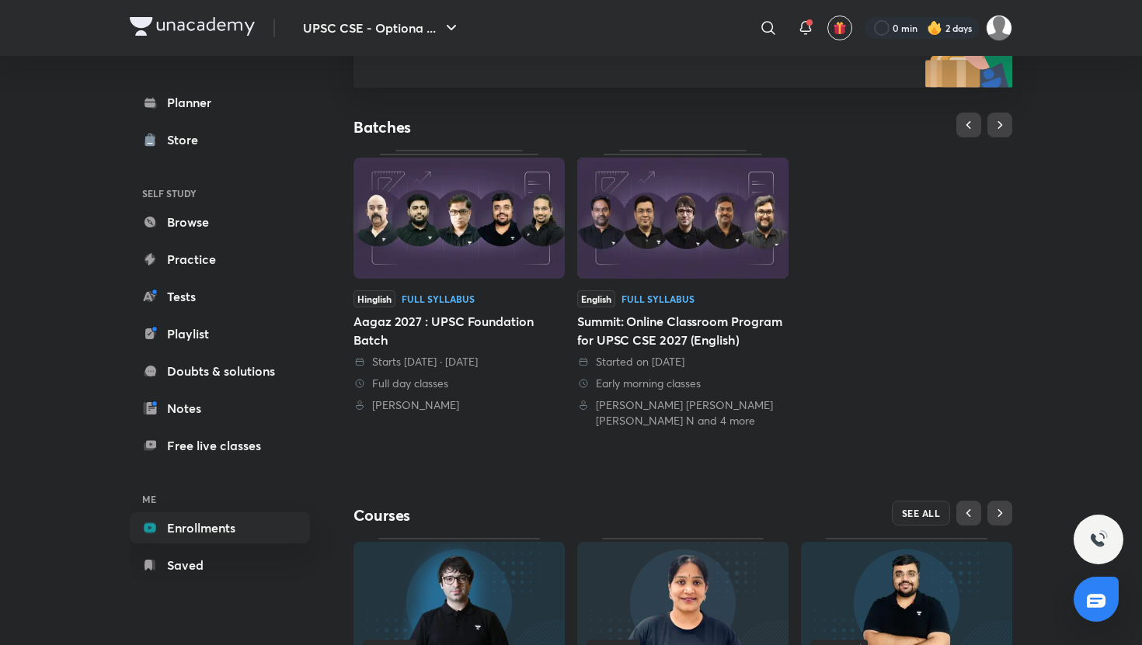
click at [450, 266] on img at bounding box center [458, 218] width 211 height 121
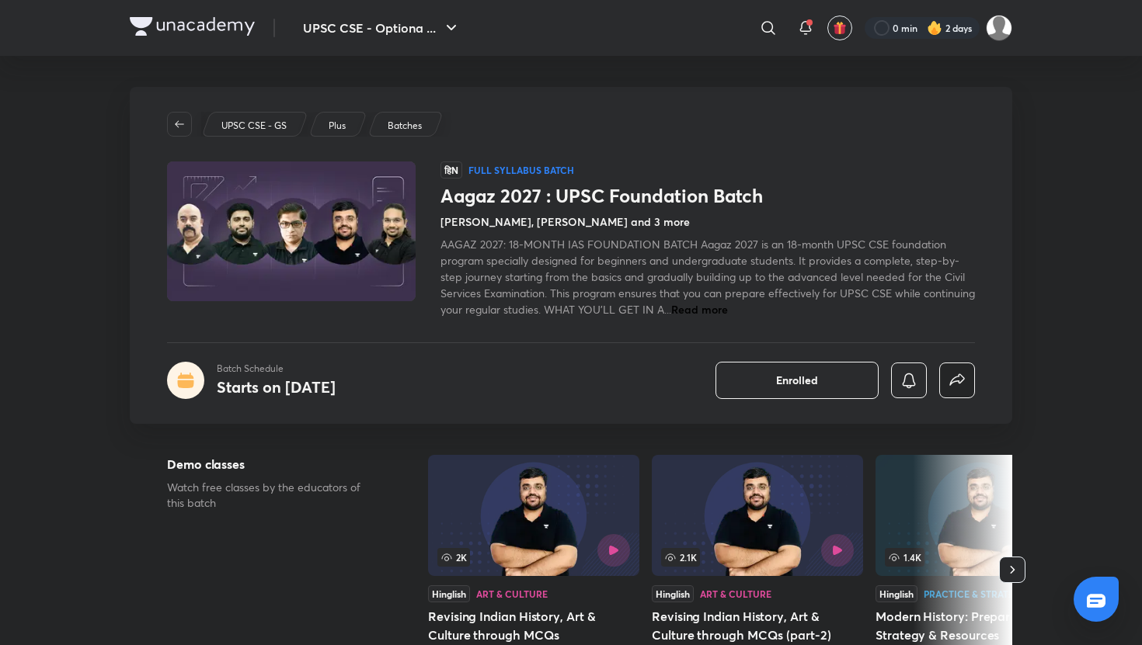
click at [953, 385] on icon "button" at bounding box center [956, 380] width 19 height 19
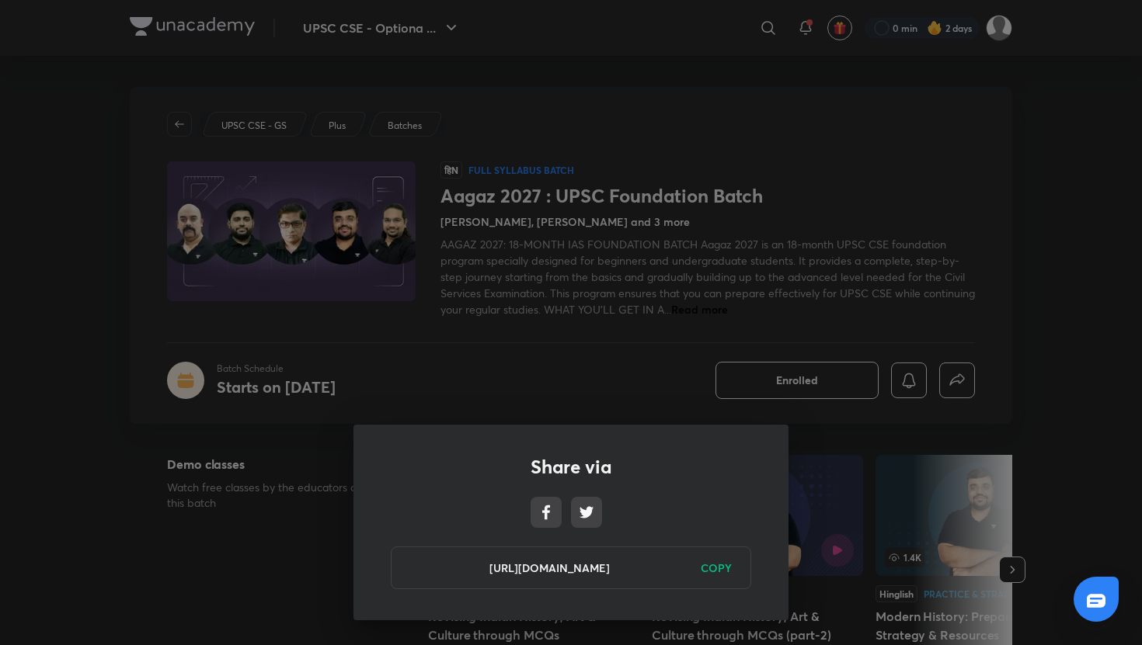
drag, startPoint x: 672, startPoint y: 569, endPoint x: 593, endPoint y: 560, distance: 79.0
click at [593, 560] on h6 "[URL][DOMAIN_NAME]" at bounding box center [549, 568] width 278 height 16
drag, startPoint x: 591, startPoint y: 564, endPoint x: 458, endPoint y: 547, distance: 133.9
click at [458, 547] on div "[URL][DOMAIN_NAME] COPY" at bounding box center [571, 568] width 360 height 43
click at [679, 578] on div "[URL][DOMAIN_NAME] COPY" at bounding box center [571, 568] width 360 height 43
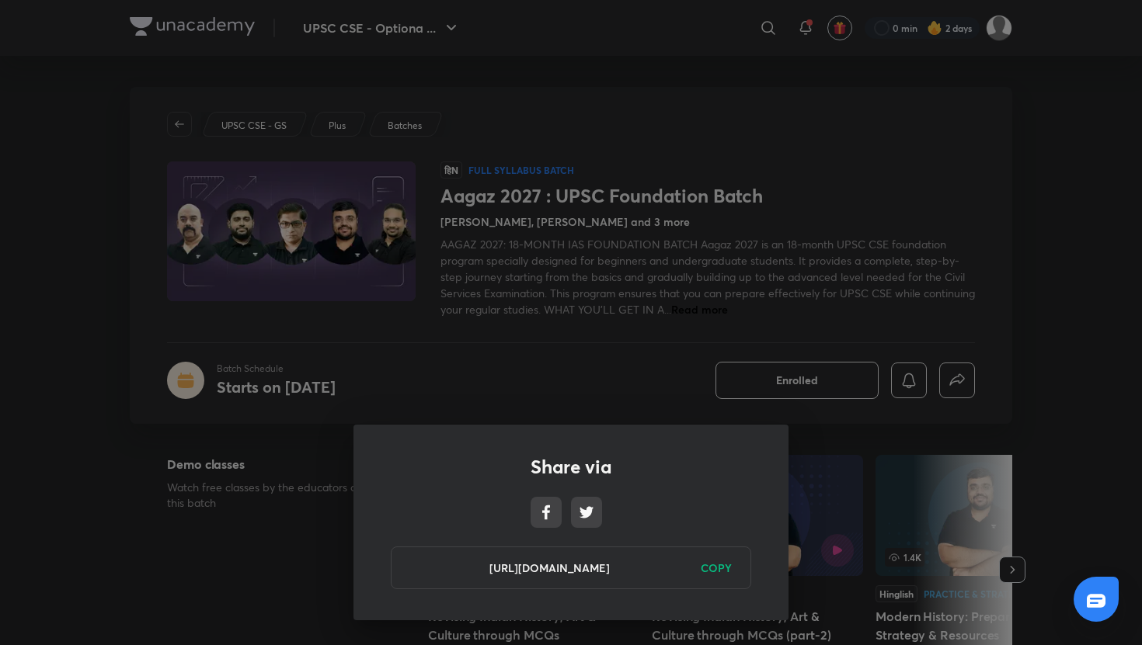
click at [679, 577] on div "[URL][DOMAIN_NAME] COPY" at bounding box center [571, 568] width 360 height 43
click at [679, 571] on h6 "[URL][DOMAIN_NAME]" at bounding box center [549, 568] width 278 height 16
drag, startPoint x: 679, startPoint y: 571, endPoint x: 554, endPoint y: 564, distance: 126.0
click at [554, 564] on h6 "[URL][DOMAIN_NAME]" at bounding box center [549, 568] width 278 height 16
drag, startPoint x: 554, startPoint y: 564, endPoint x: 449, endPoint y: 556, distance: 105.1
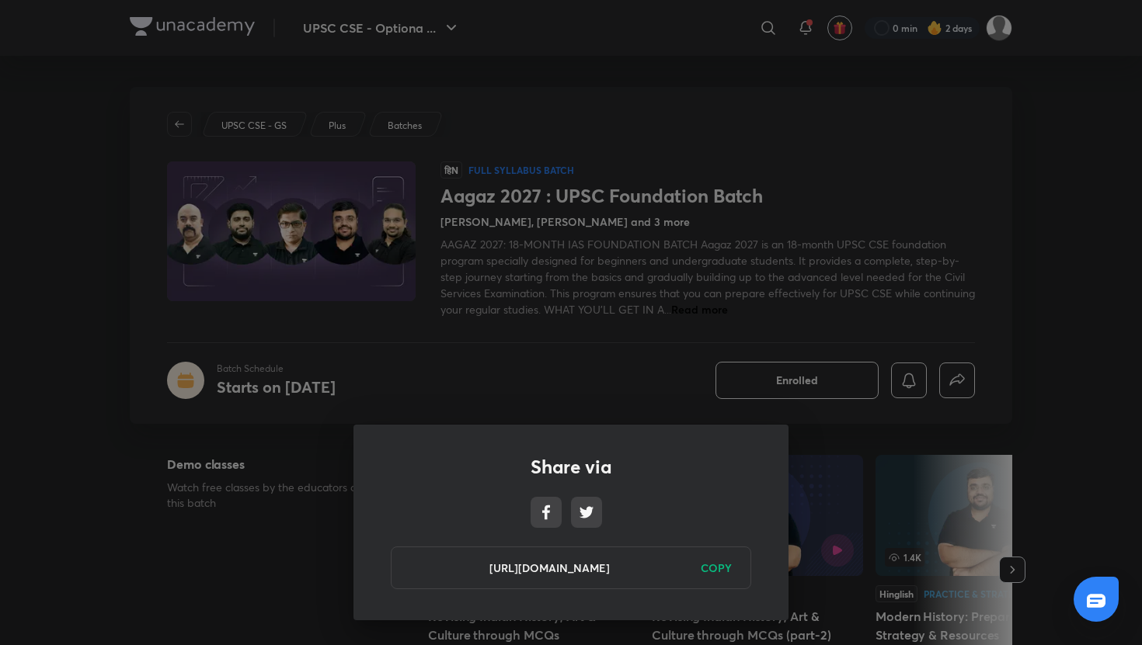
click at [449, 556] on div "[URL][DOMAIN_NAME] COPY" at bounding box center [571, 568] width 360 height 43
click at [425, 568] on h6 "[URL][DOMAIN_NAME]" at bounding box center [549, 568] width 278 height 16
drag, startPoint x: 426, startPoint y: 568, endPoint x: 680, endPoint y: 568, distance: 254.7
click at [680, 568] on h6 "[URL][DOMAIN_NAME]" at bounding box center [549, 568] width 278 height 16
click at [704, 565] on h6 "COPY" at bounding box center [715, 568] width 31 height 16
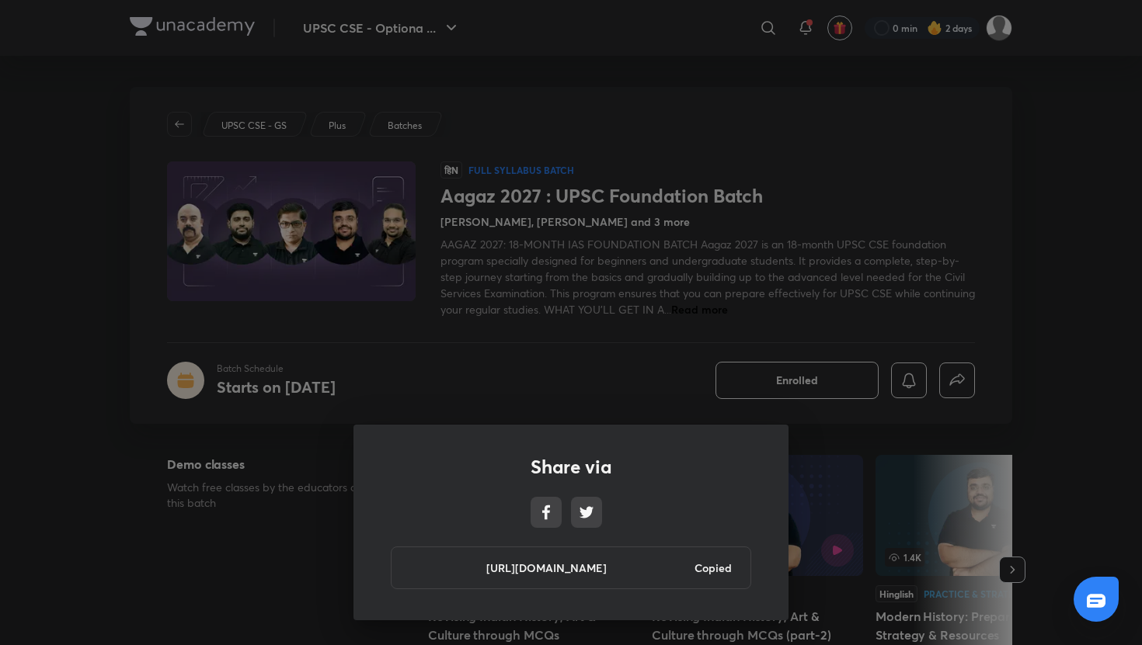
click at [707, 574] on h6 "Copied" at bounding box center [712, 568] width 37 height 16
